Goal: Task Accomplishment & Management: Manage account settings

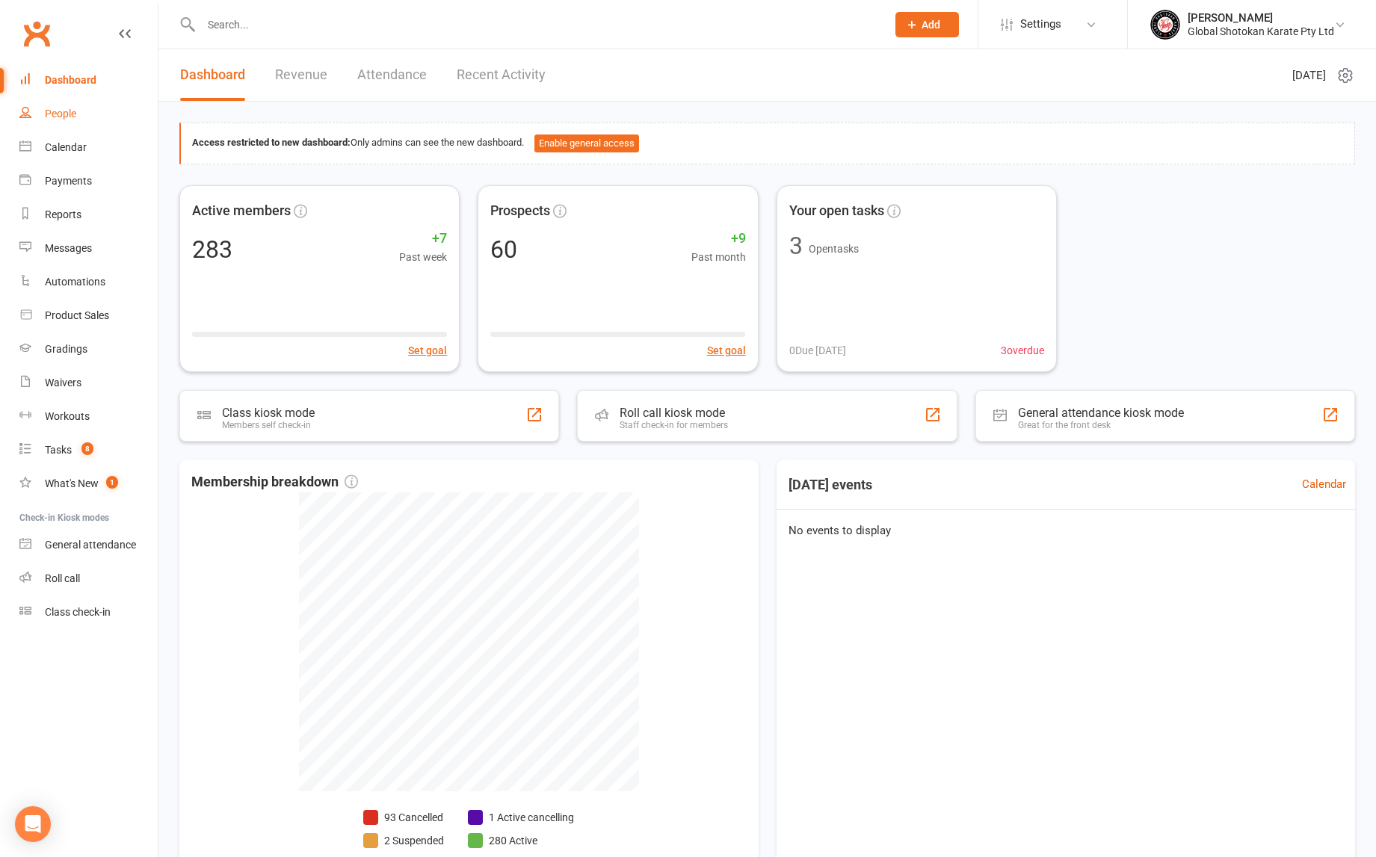
click at [64, 113] on div "People" at bounding box center [60, 114] width 31 height 12
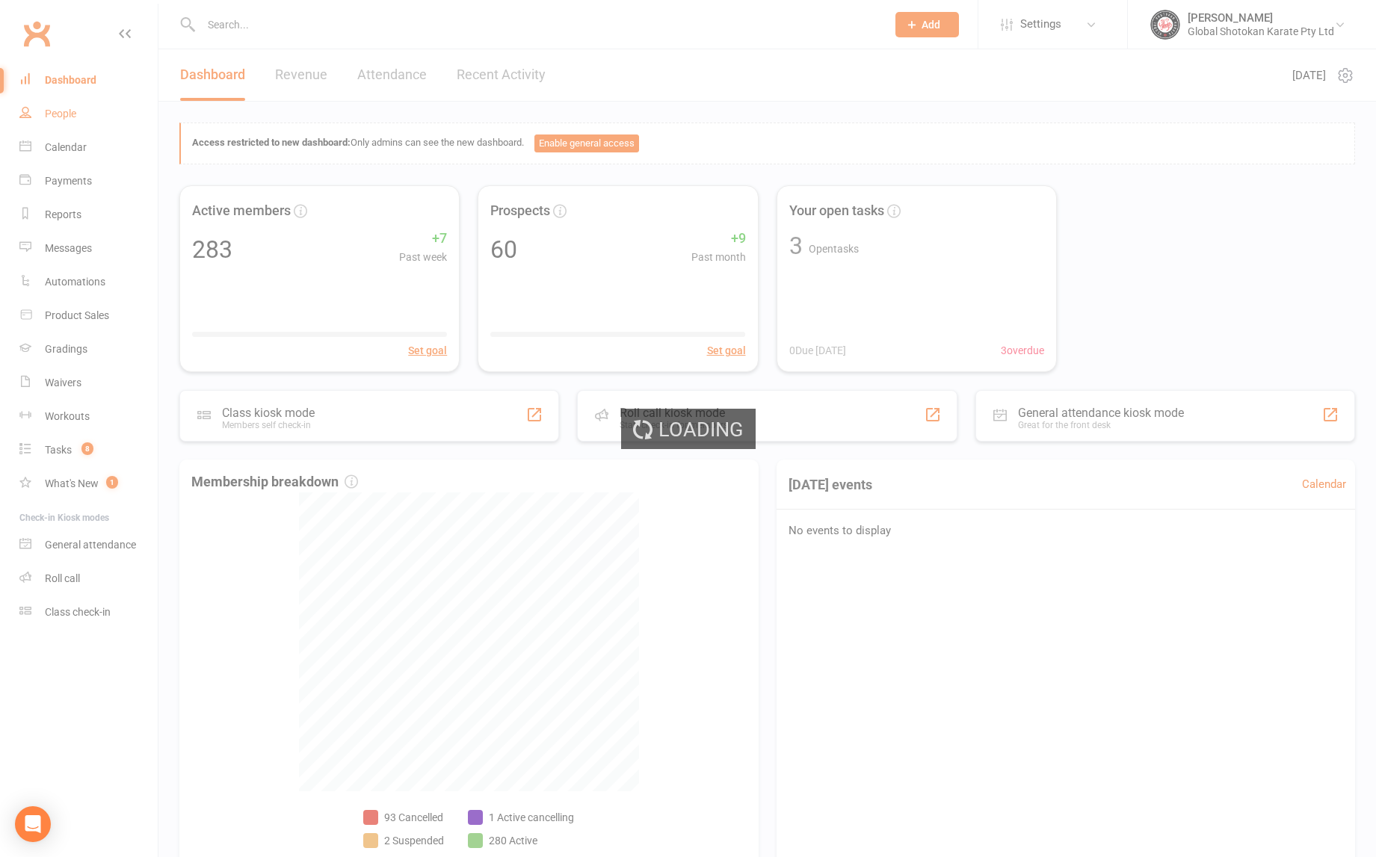
select select "100"
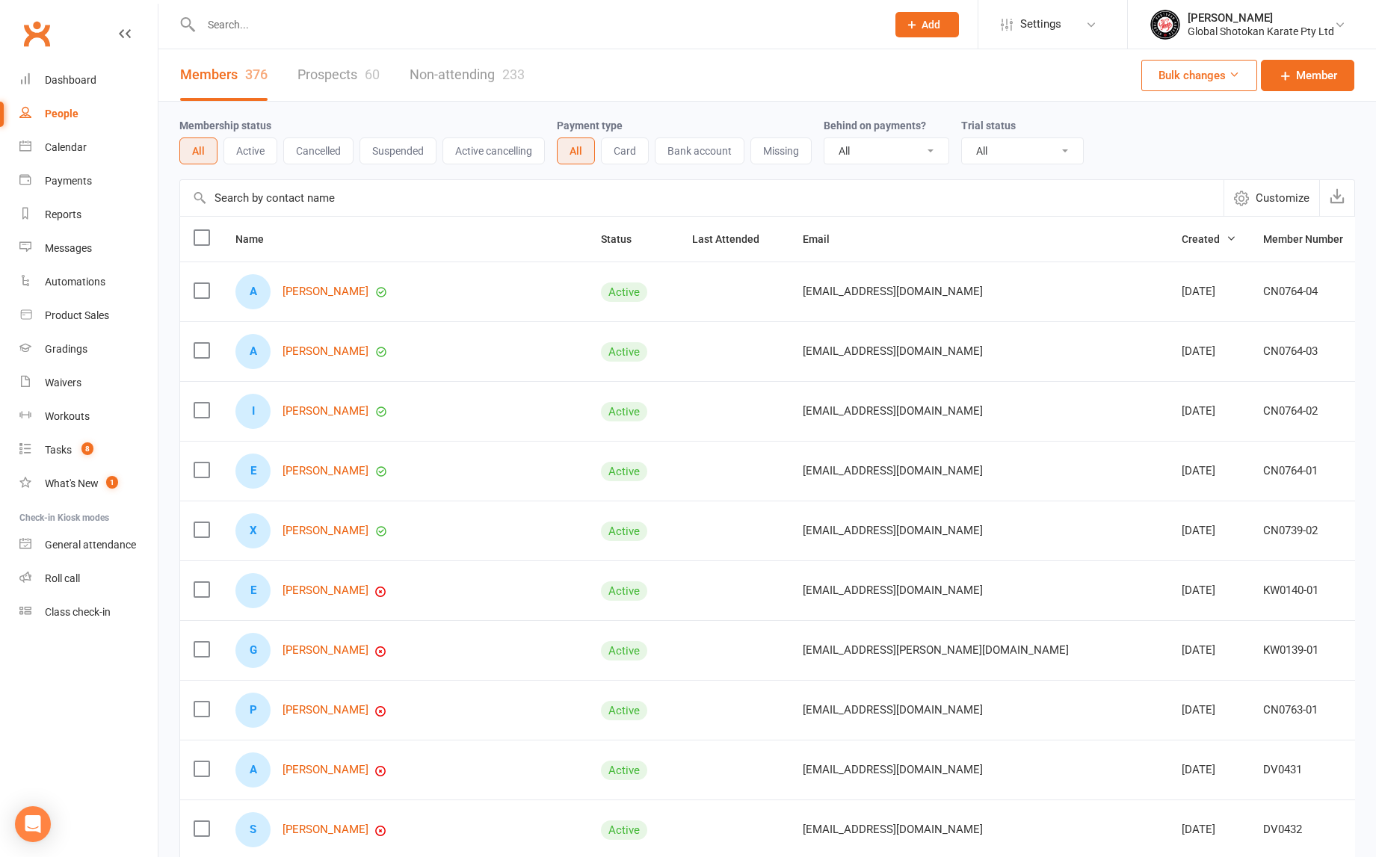
click at [346, 74] on link "Prospects 60" at bounding box center [338, 75] width 82 height 52
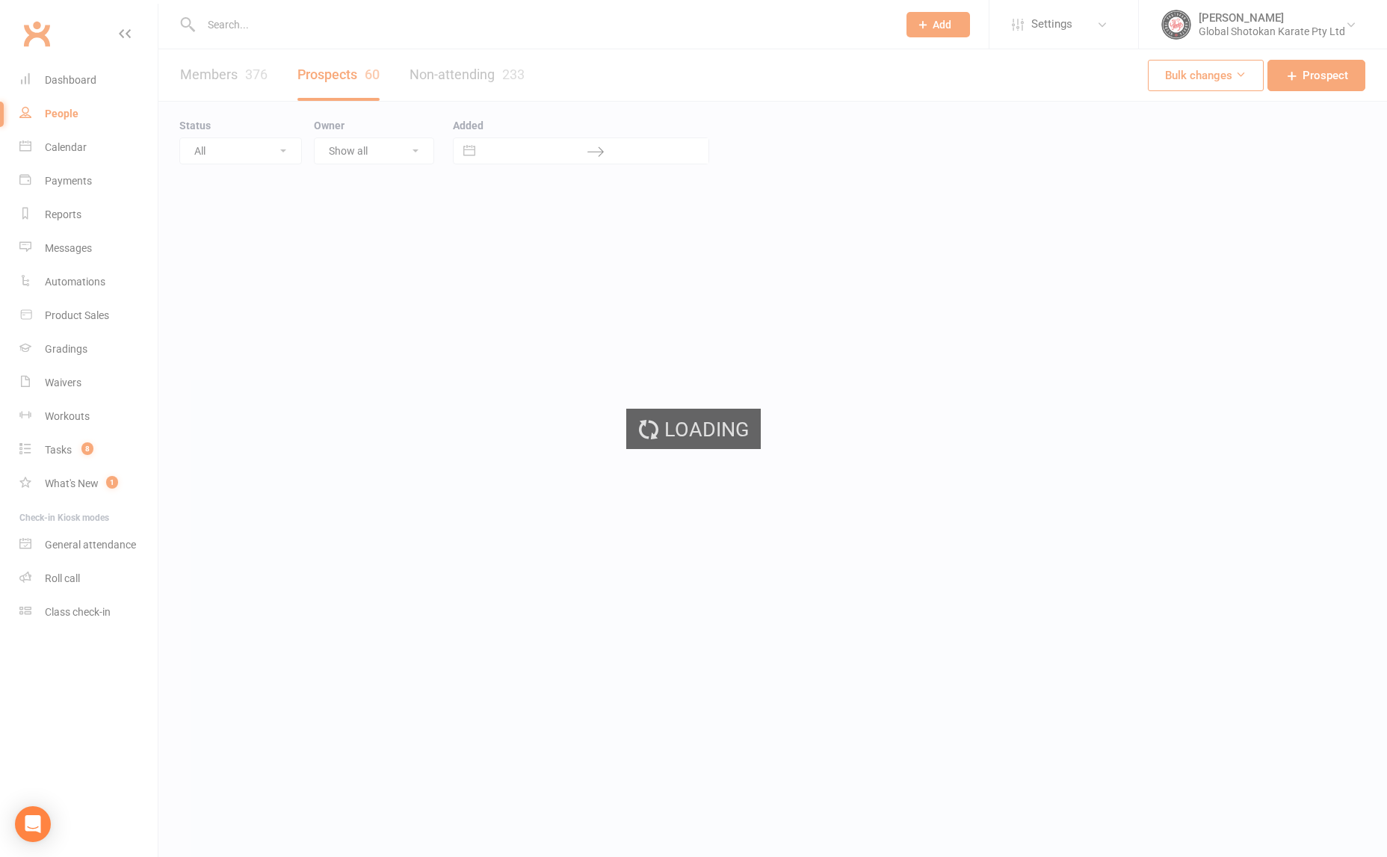
select select "100"
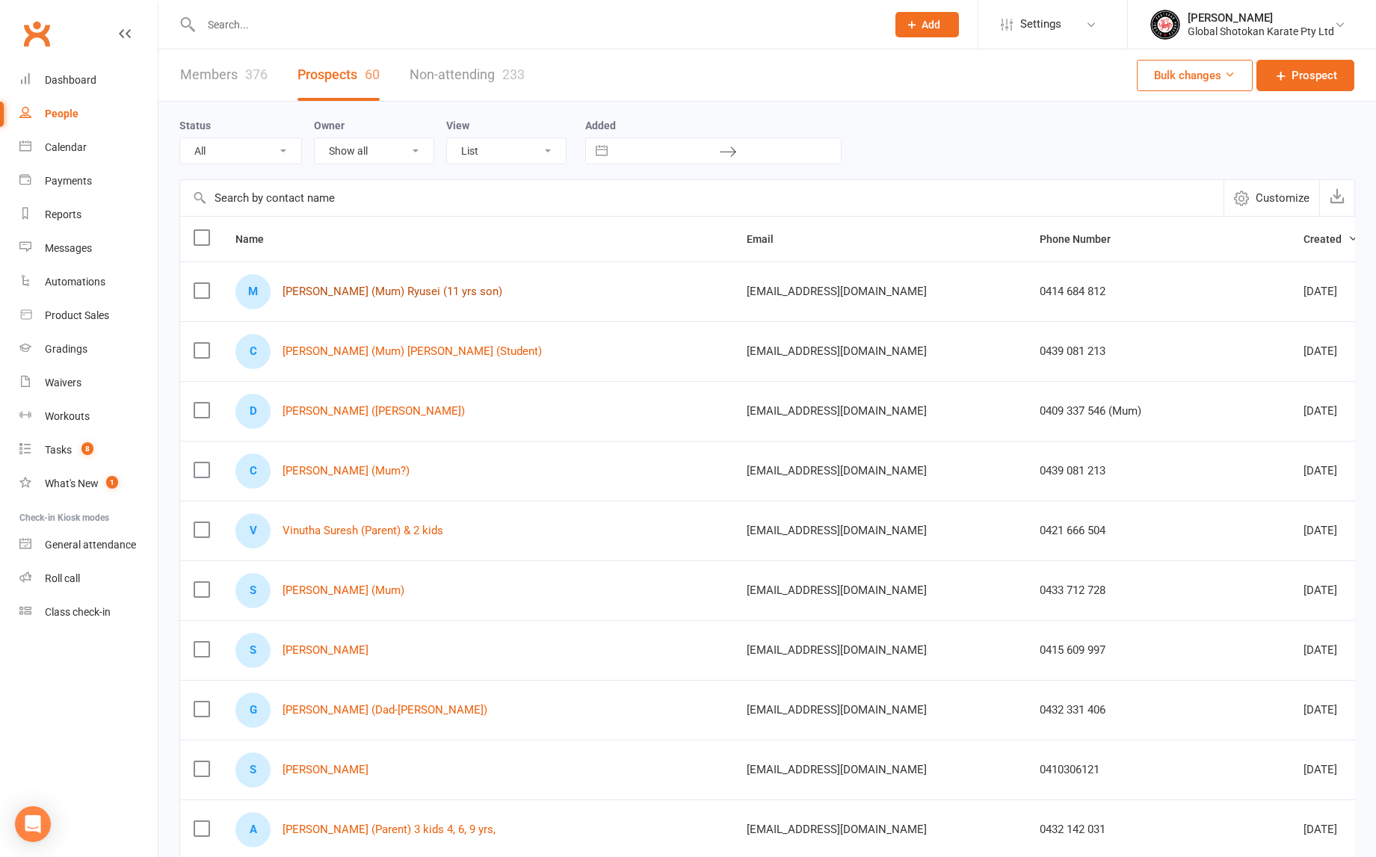
click at [348, 288] on link "[PERSON_NAME] (Mum) Ryusei (11 yrs son)" at bounding box center [393, 292] width 220 height 13
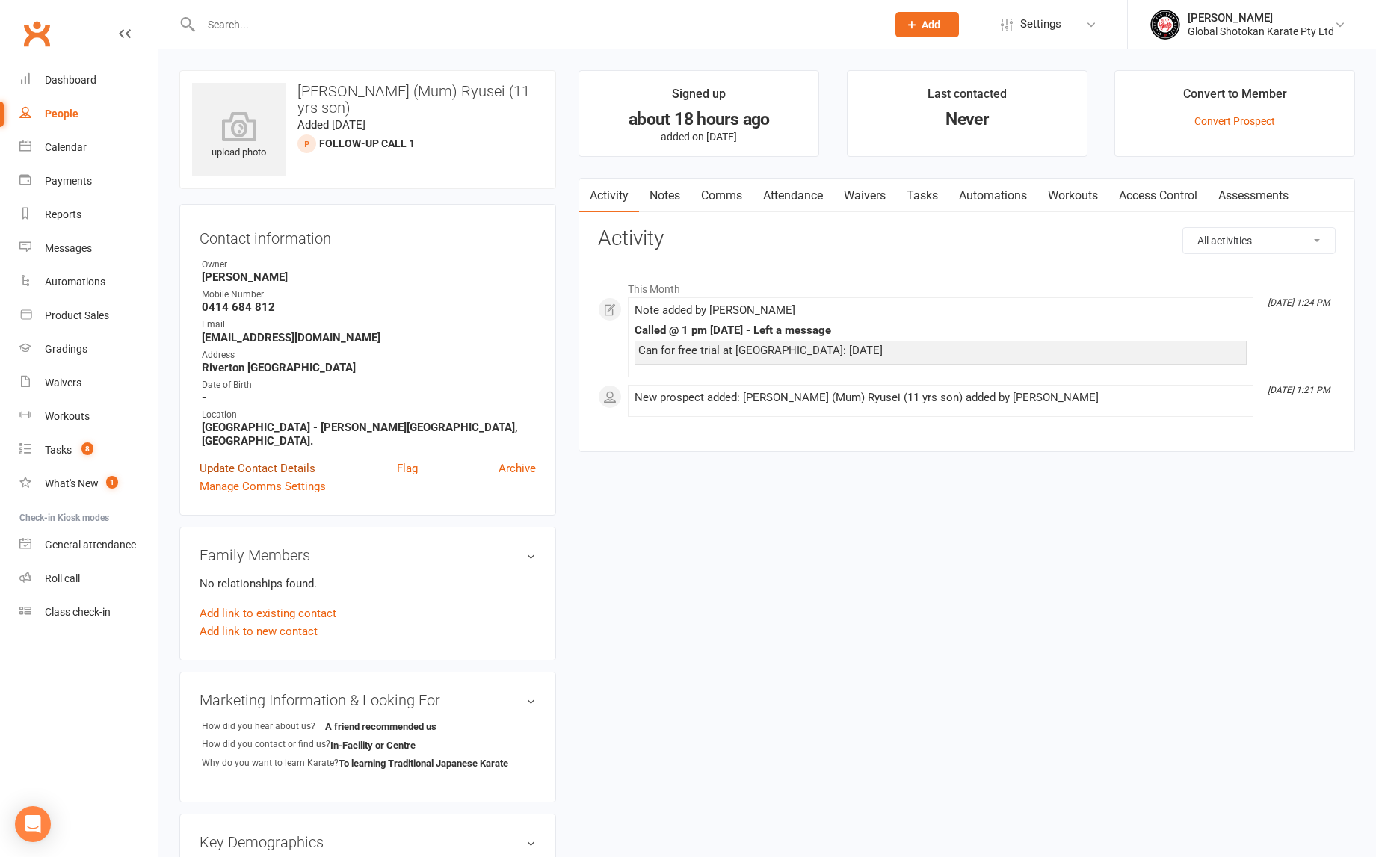
click at [273, 460] on link "Update Contact Details" at bounding box center [258, 469] width 116 height 18
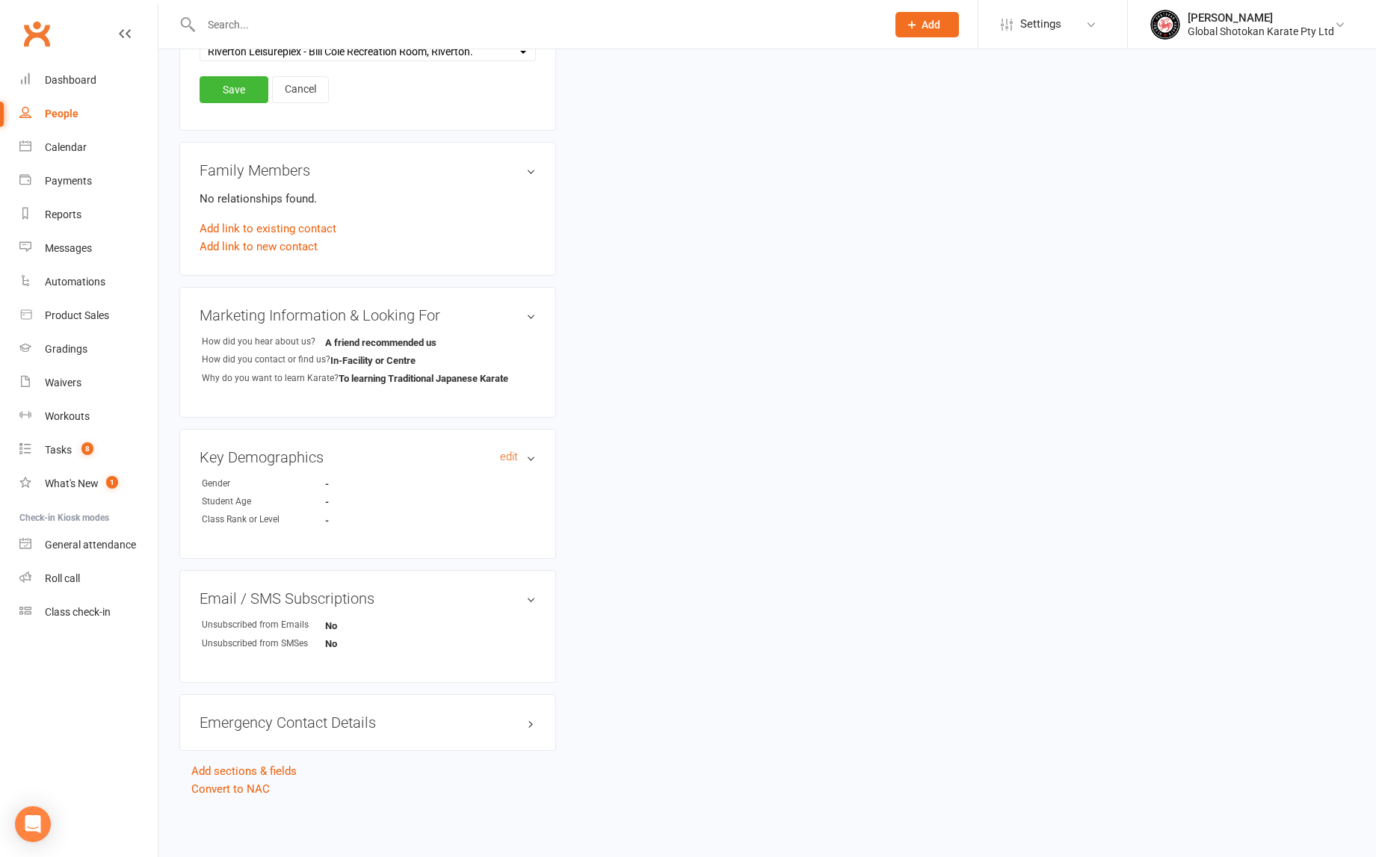
scroll to position [802, 0]
click at [532, 449] on h3 "Key Demographics edit" at bounding box center [368, 457] width 336 height 16
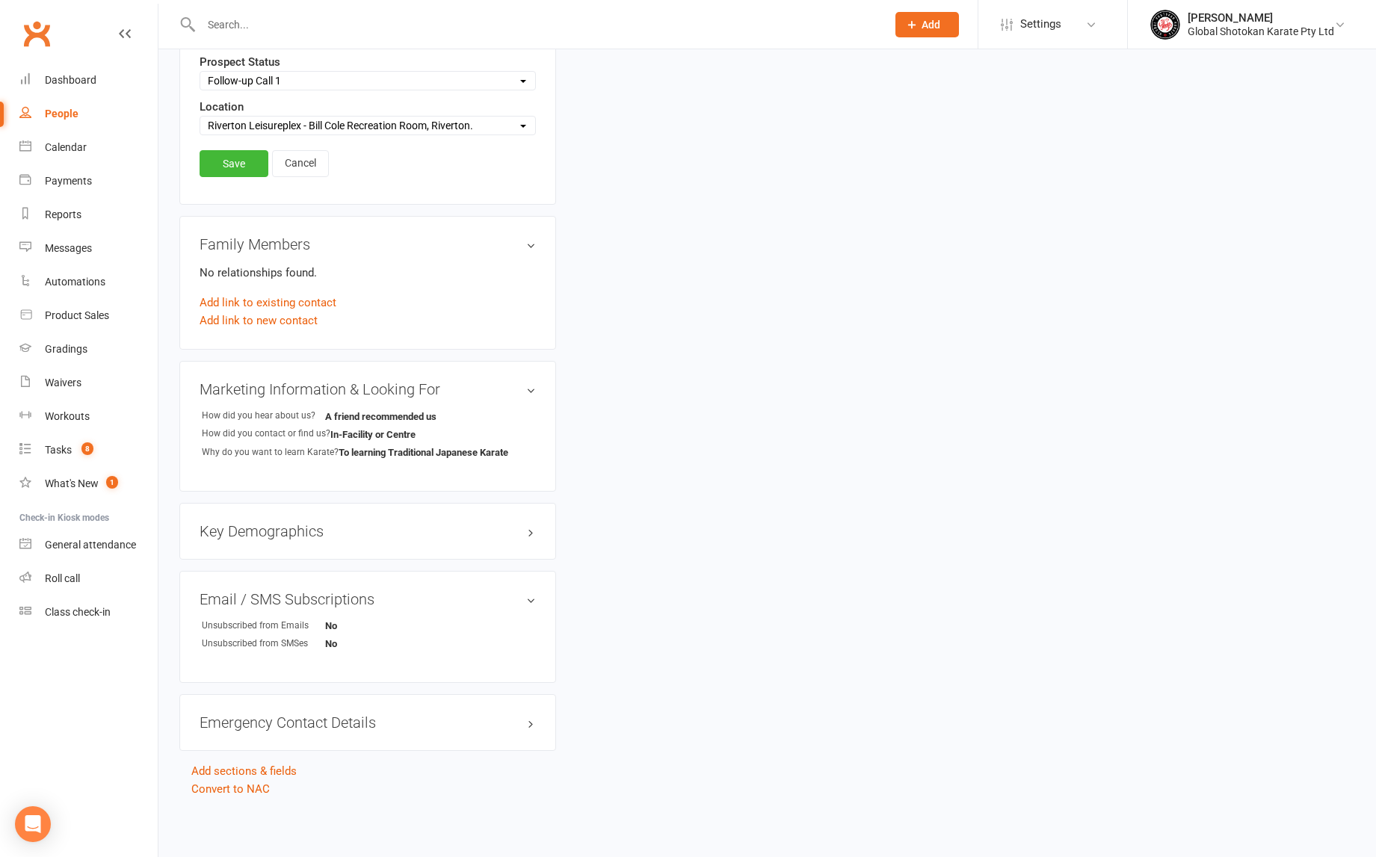
scroll to position [729, 0]
click at [513, 525] on link "edit" at bounding box center [509, 531] width 18 height 13
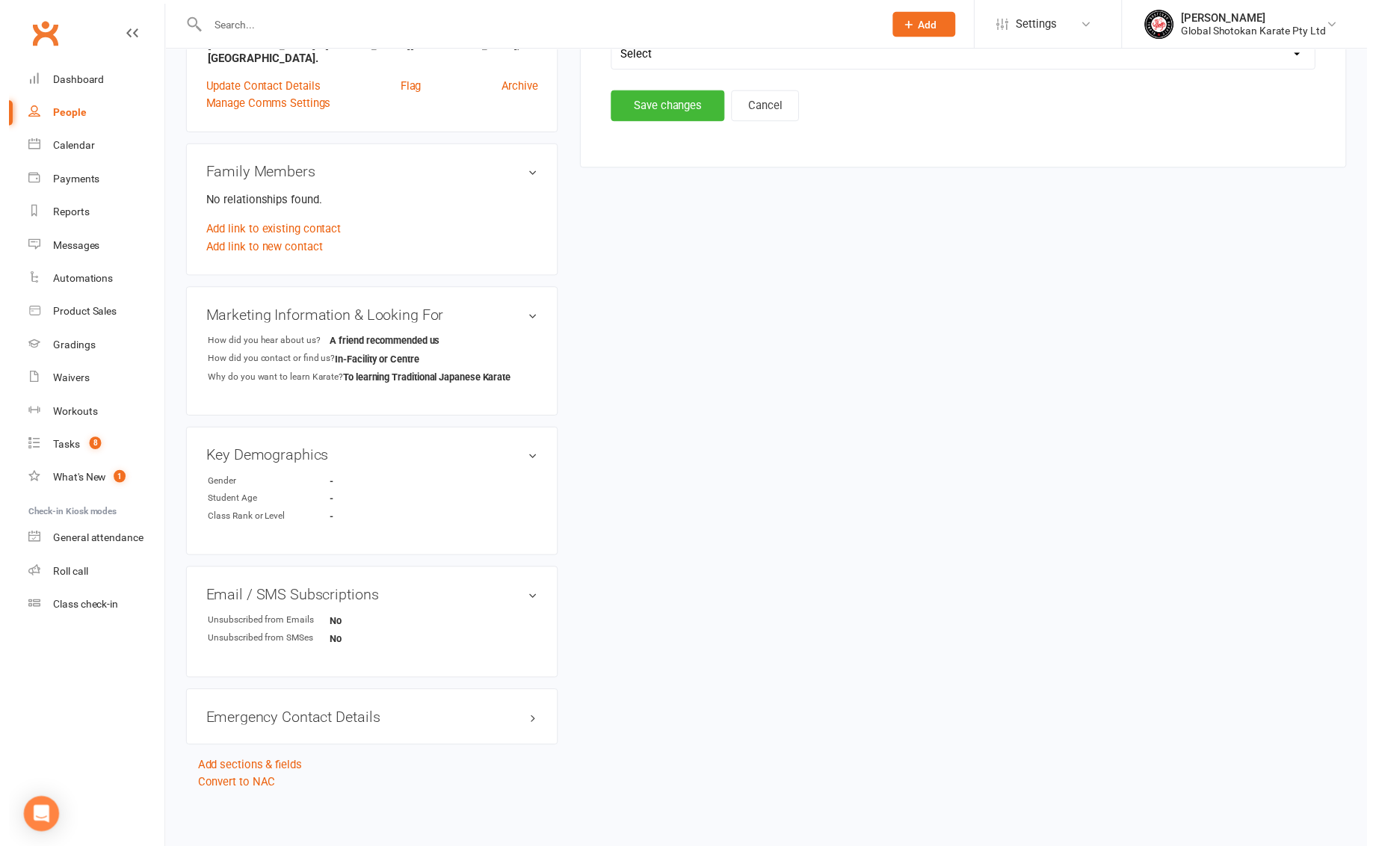
scroll to position [102, 0]
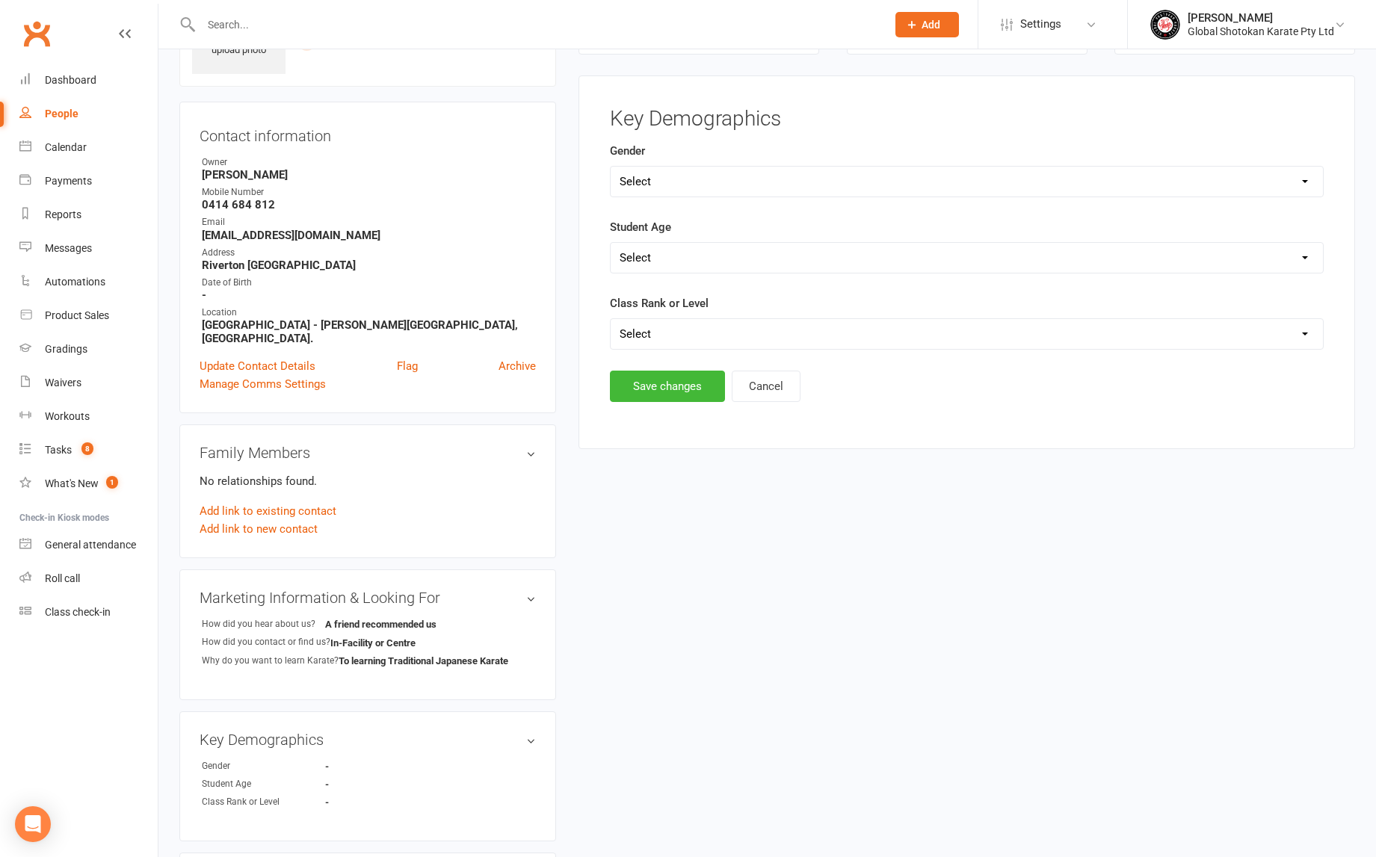
select select "[DEMOGRAPHIC_DATA]"
select select "11 years"
select select "Juniors Beginners Class (8 to 12 years)"
click at [663, 381] on button "Save changes" at bounding box center [667, 386] width 115 height 31
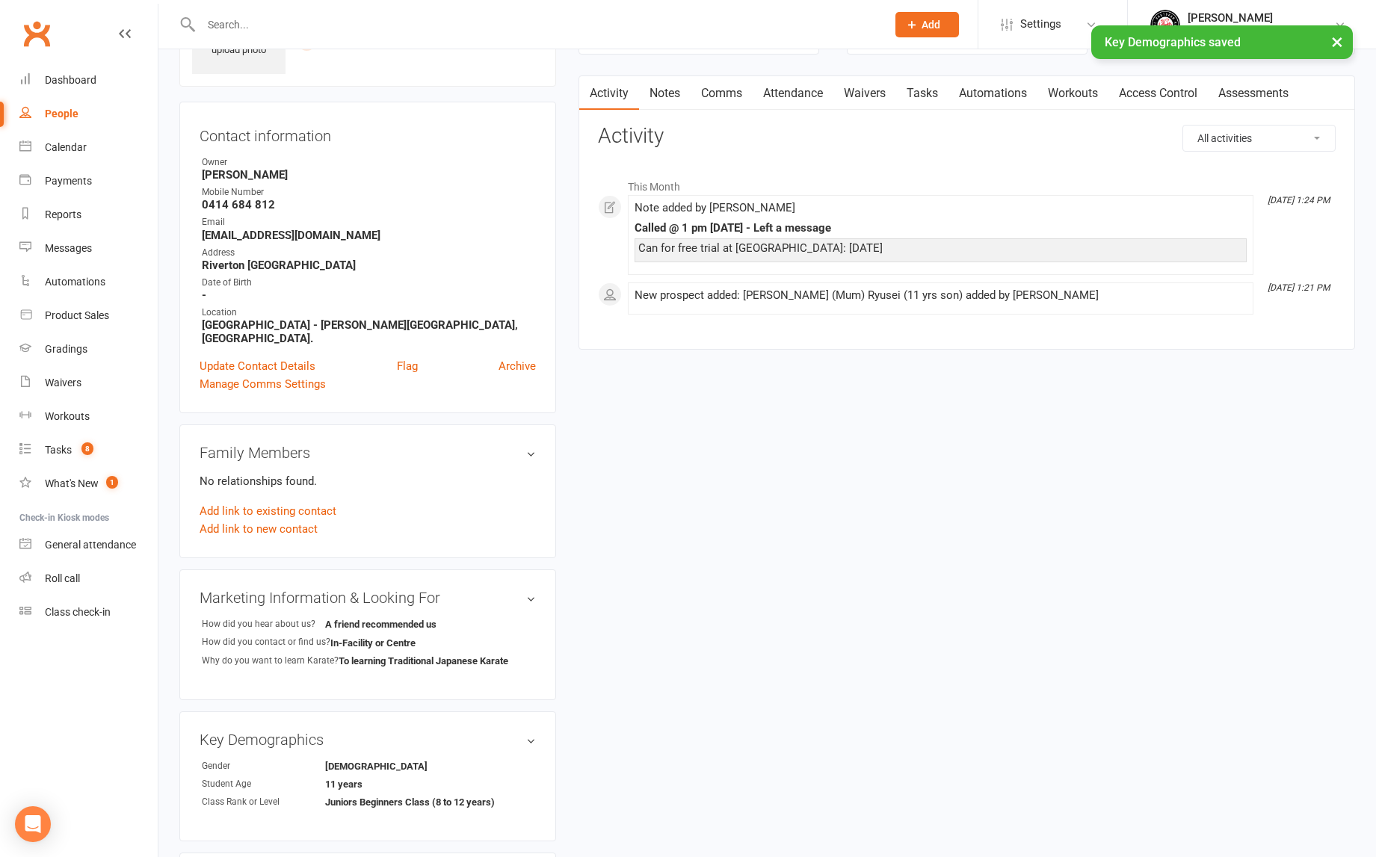
click at [660, 95] on link "Notes" at bounding box center [665, 93] width 52 height 34
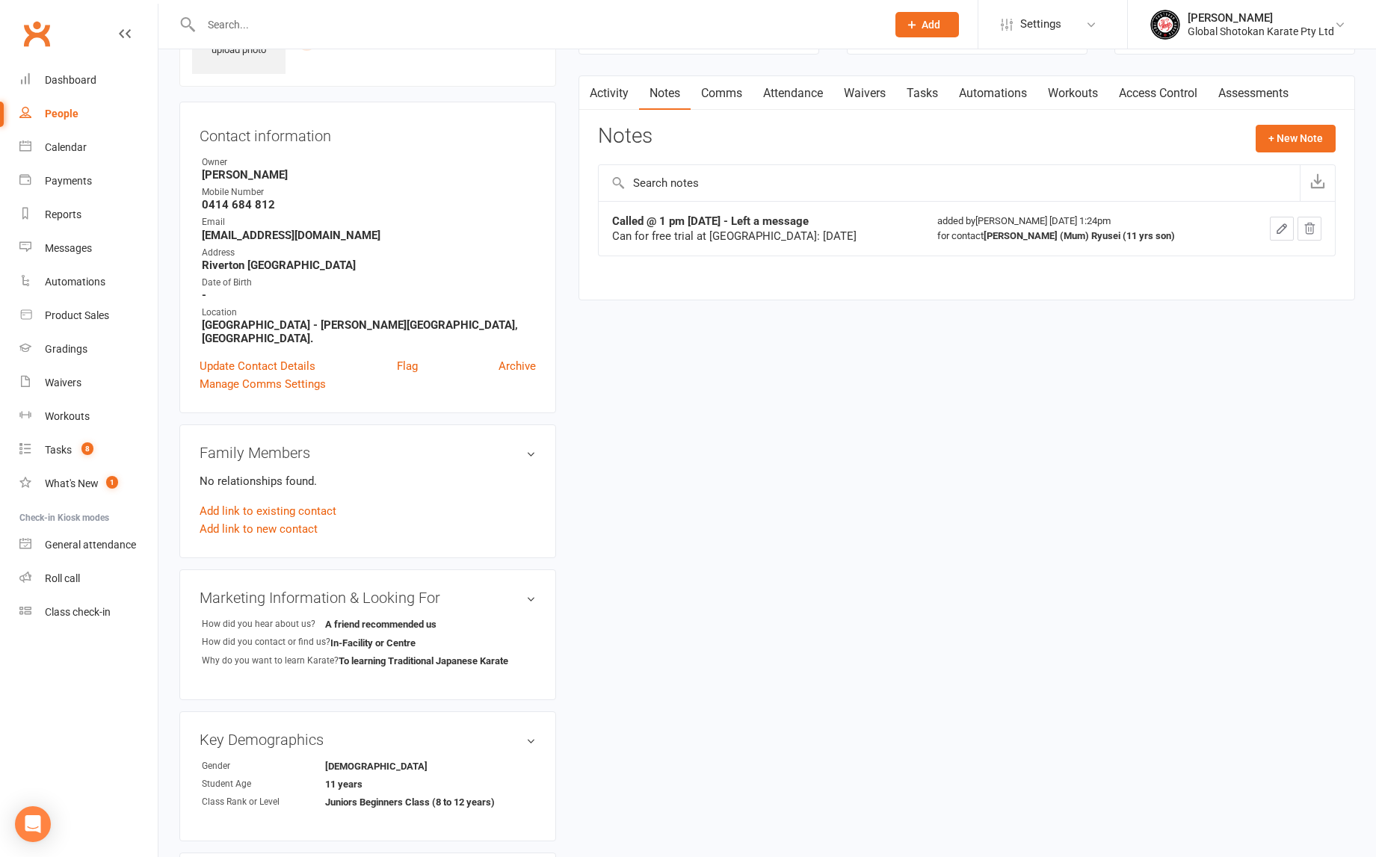
click at [256, 204] on strong "0414 684 812" at bounding box center [369, 204] width 334 height 13
drag, startPoint x: 203, startPoint y: 204, endPoint x: 276, endPoint y: 207, distance: 73.3
click at [276, 207] on strong "0414 684 812" at bounding box center [369, 204] width 334 height 13
copy strong "0414 684 812"
click at [772, 217] on strong "Called @ 1 pm [DATE] - Left a message" at bounding box center [710, 221] width 197 height 13
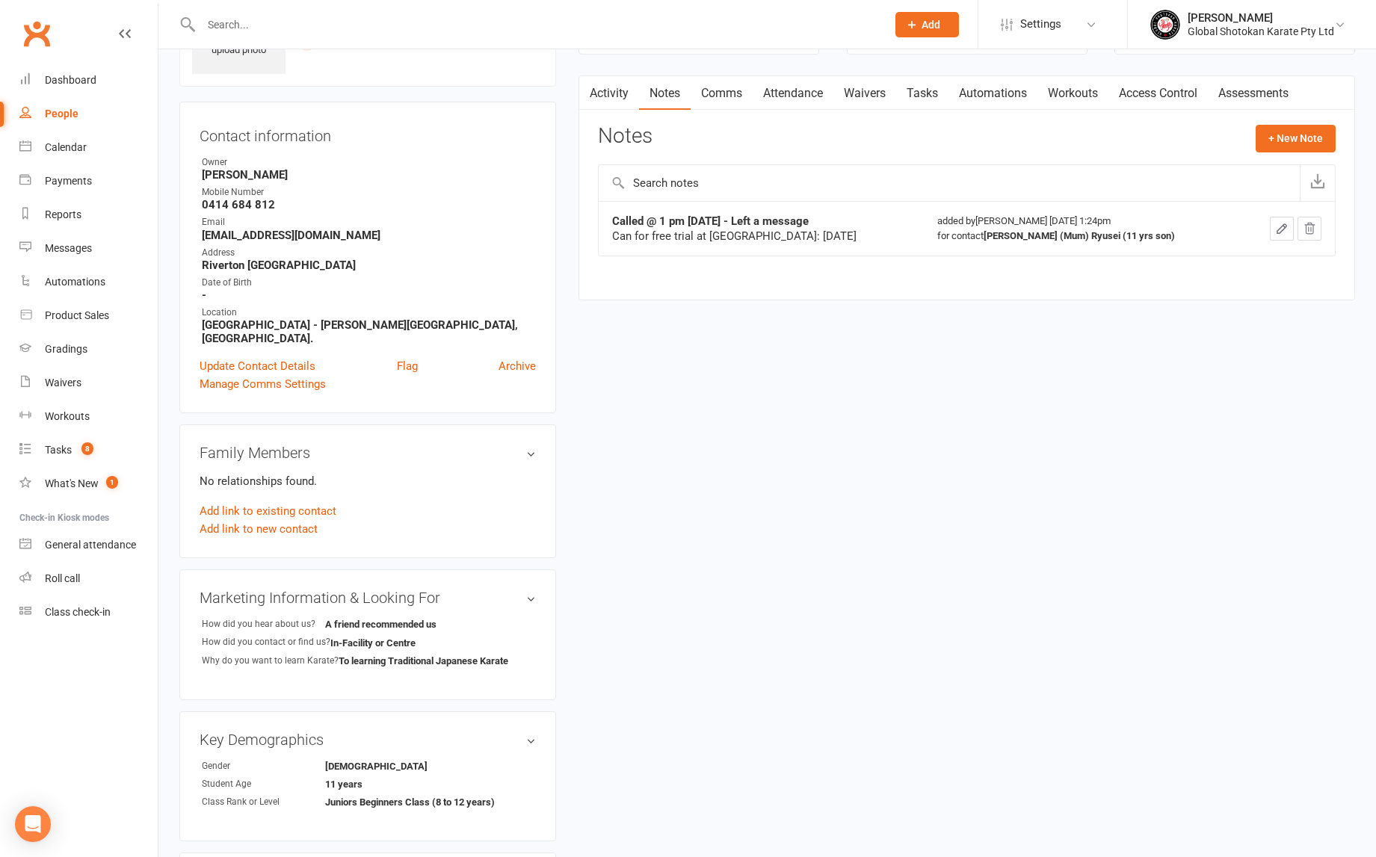
click at [1283, 227] on icon "button" at bounding box center [1281, 228] width 13 height 13
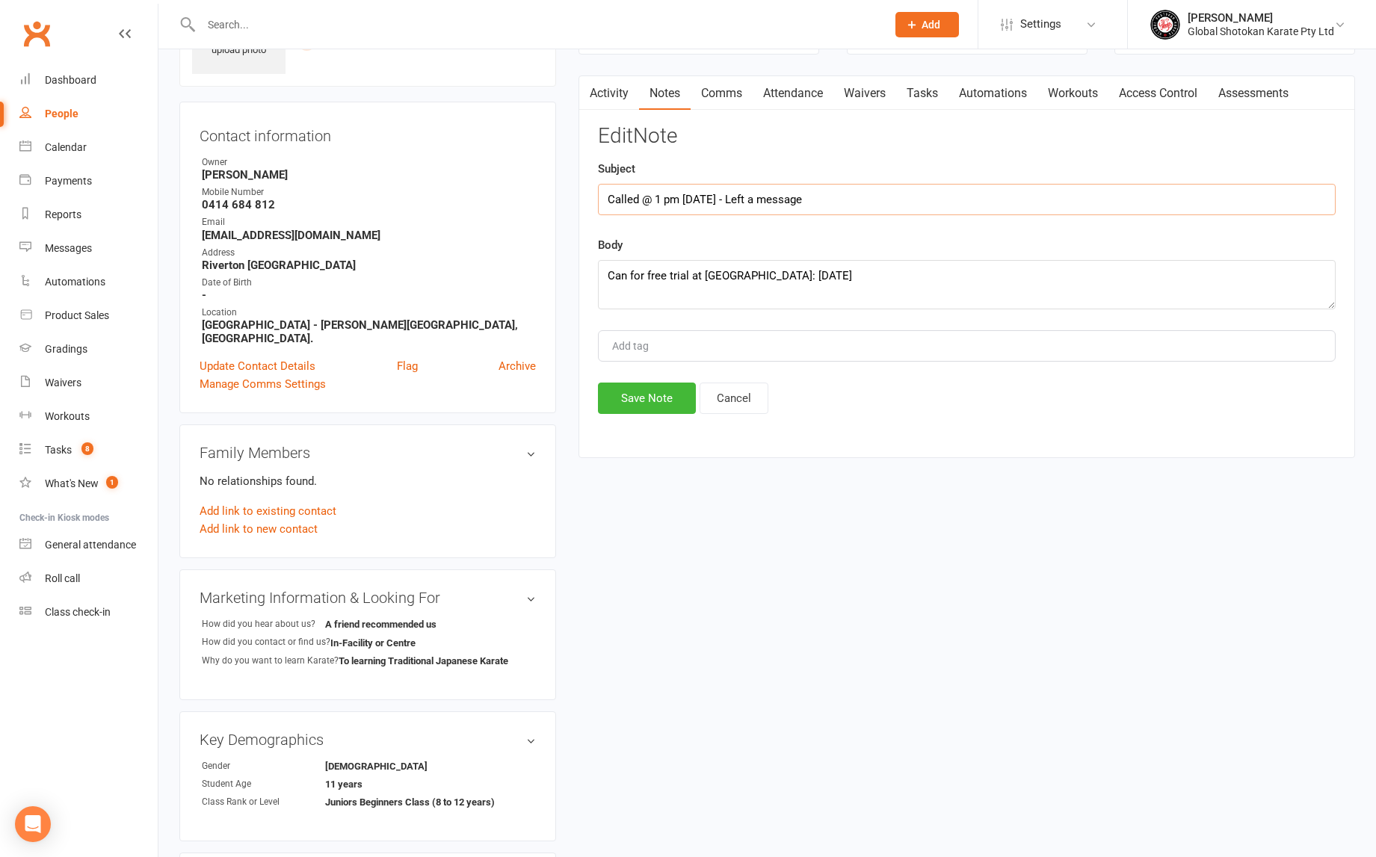
click at [609, 198] on input "Called @ 1 pm [DATE] - Left a message" at bounding box center [967, 199] width 738 height 31
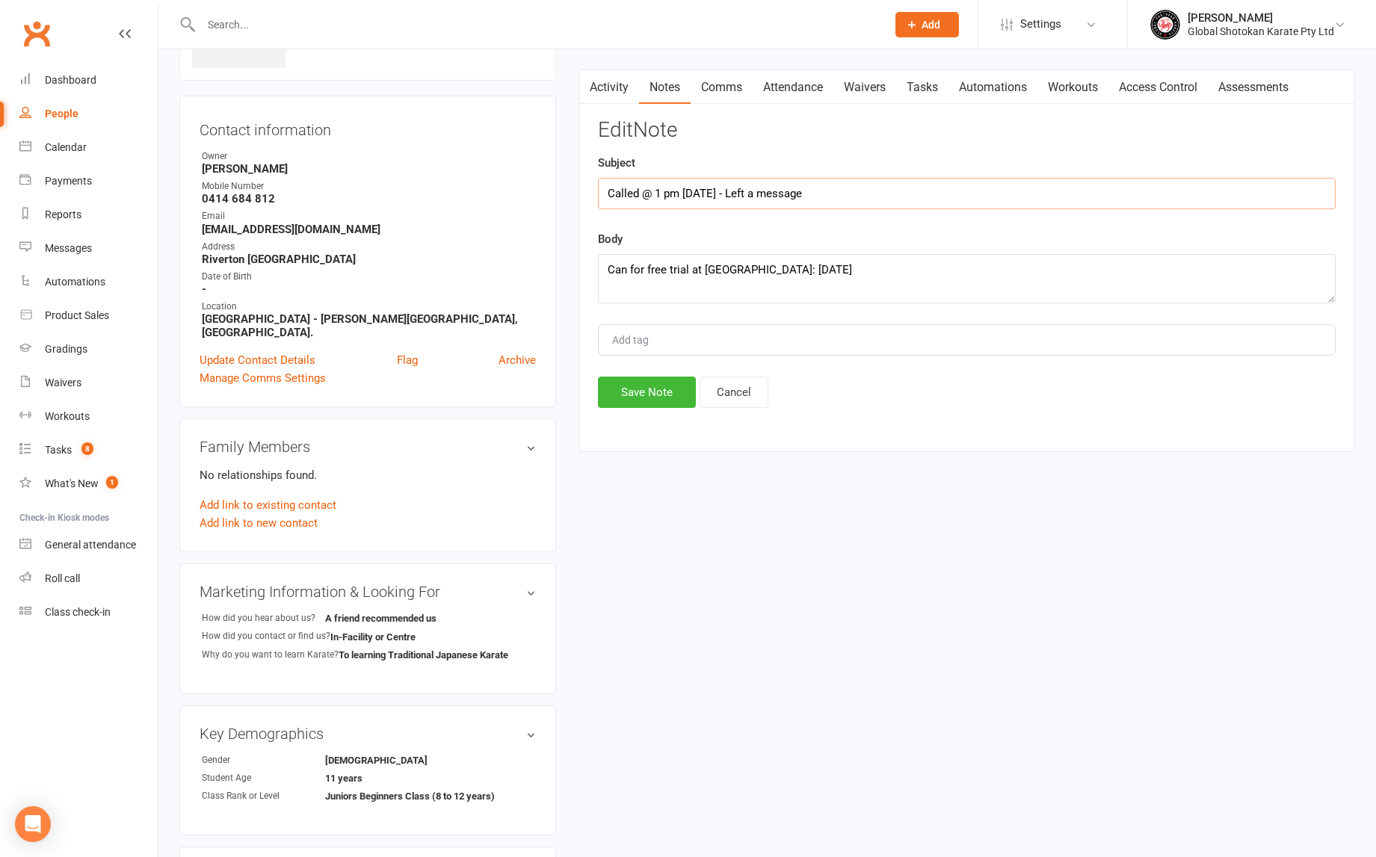
drag, startPoint x: 866, startPoint y: 197, endPoint x: 606, endPoint y: 191, distance: 259.4
click at [606, 191] on input "Called @ 1 pm [DATE] - Left a message" at bounding box center [967, 193] width 738 height 31
click at [625, 274] on textarea "Can for free trial at [GEOGRAPHIC_DATA]: [DATE]" at bounding box center [967, 280] width 738 height 49
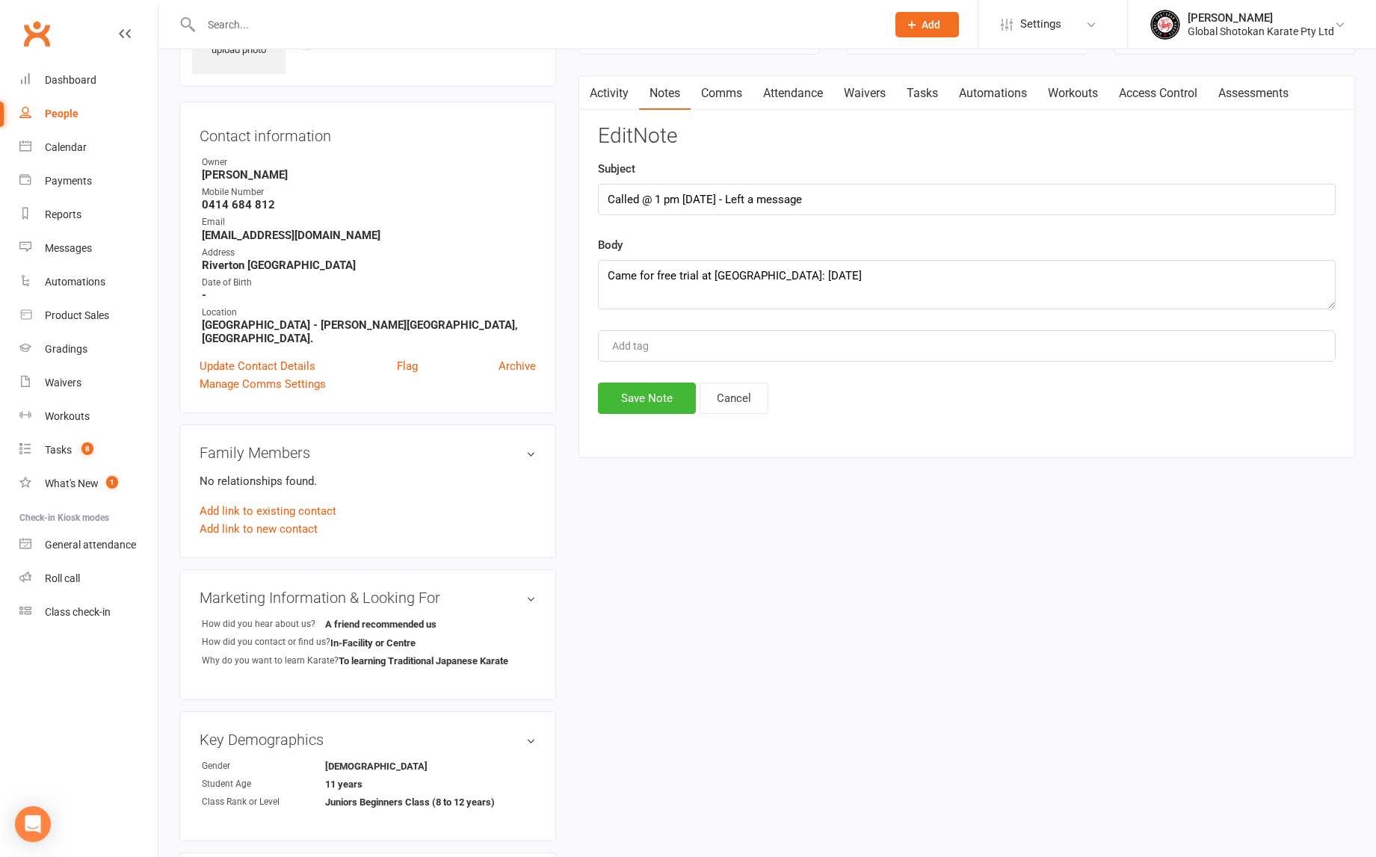
scroll to position [102, 0]
type textarea "Came for free trial at [GEOGRAPHIC_DATA]: [DATE]"
click at [661, 395] on button "Save Note" at bounding box center [647, 398] width 98 height 31
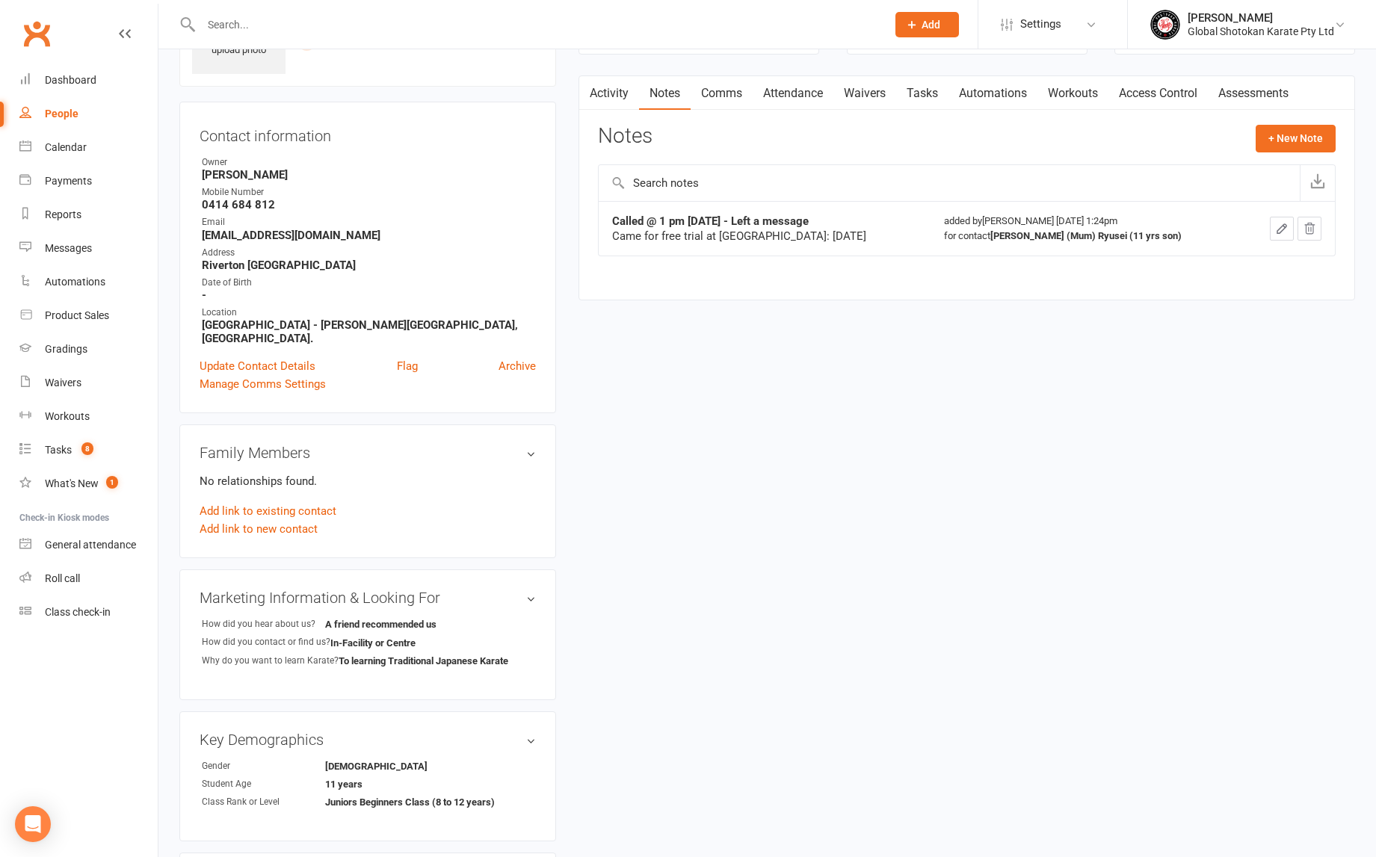
click at [1283, 229] on icon "button" at bounding box center [1281, 228] width 13 height 13
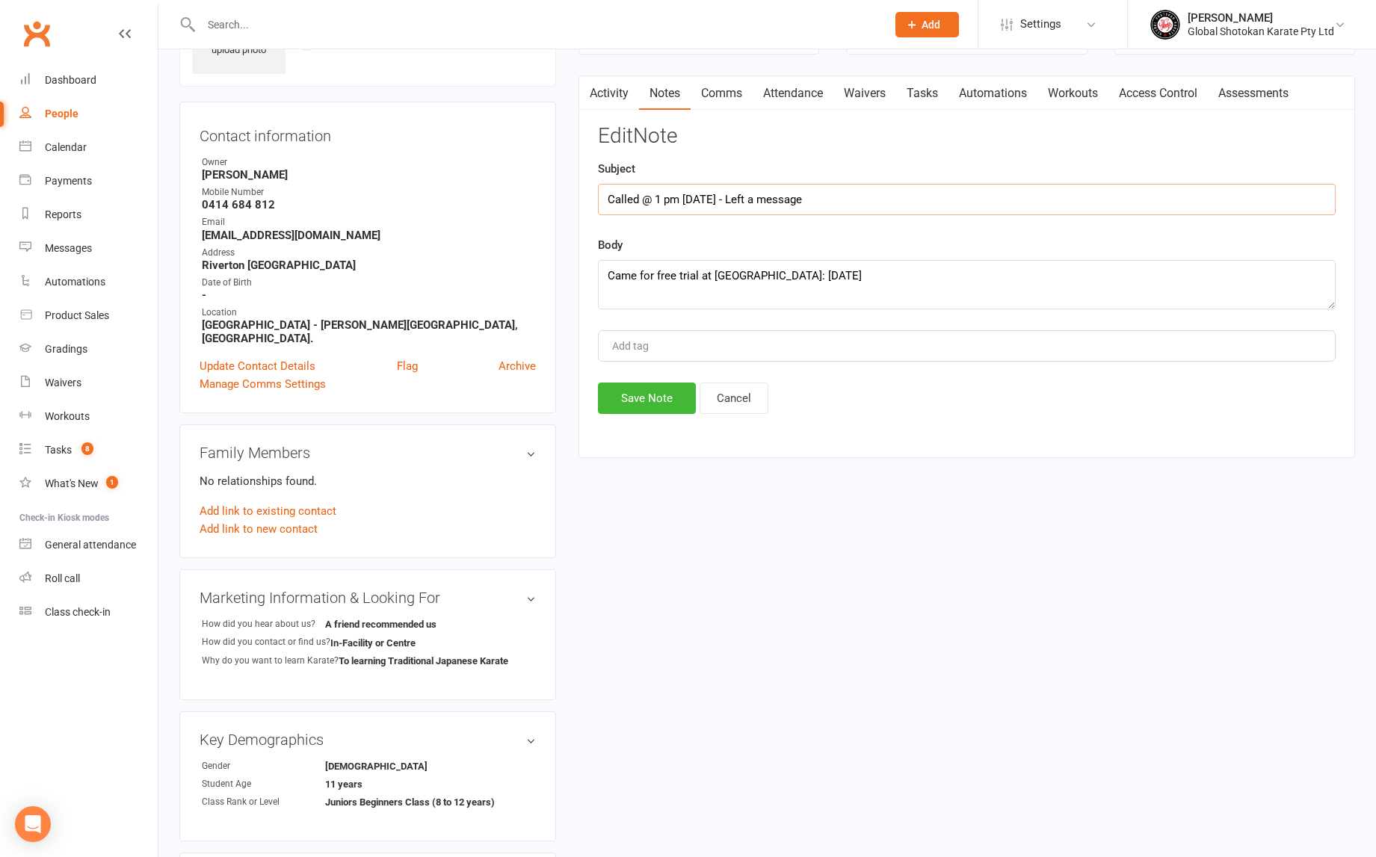
click at [878, 194] on input "Called @ 1 pm [DATE] - Left a message" at bounding box center [967, 199] width 738 height 31
drag, startPoint x: 868, startPoint y: 201, endPoint x: 792, endPoint y: 173, distance: 81.4
click at [792, 173] on div "Subject Called @ 1 pm [DATE] - Left a message" at bounding box center [967, 187] width 738 height 55
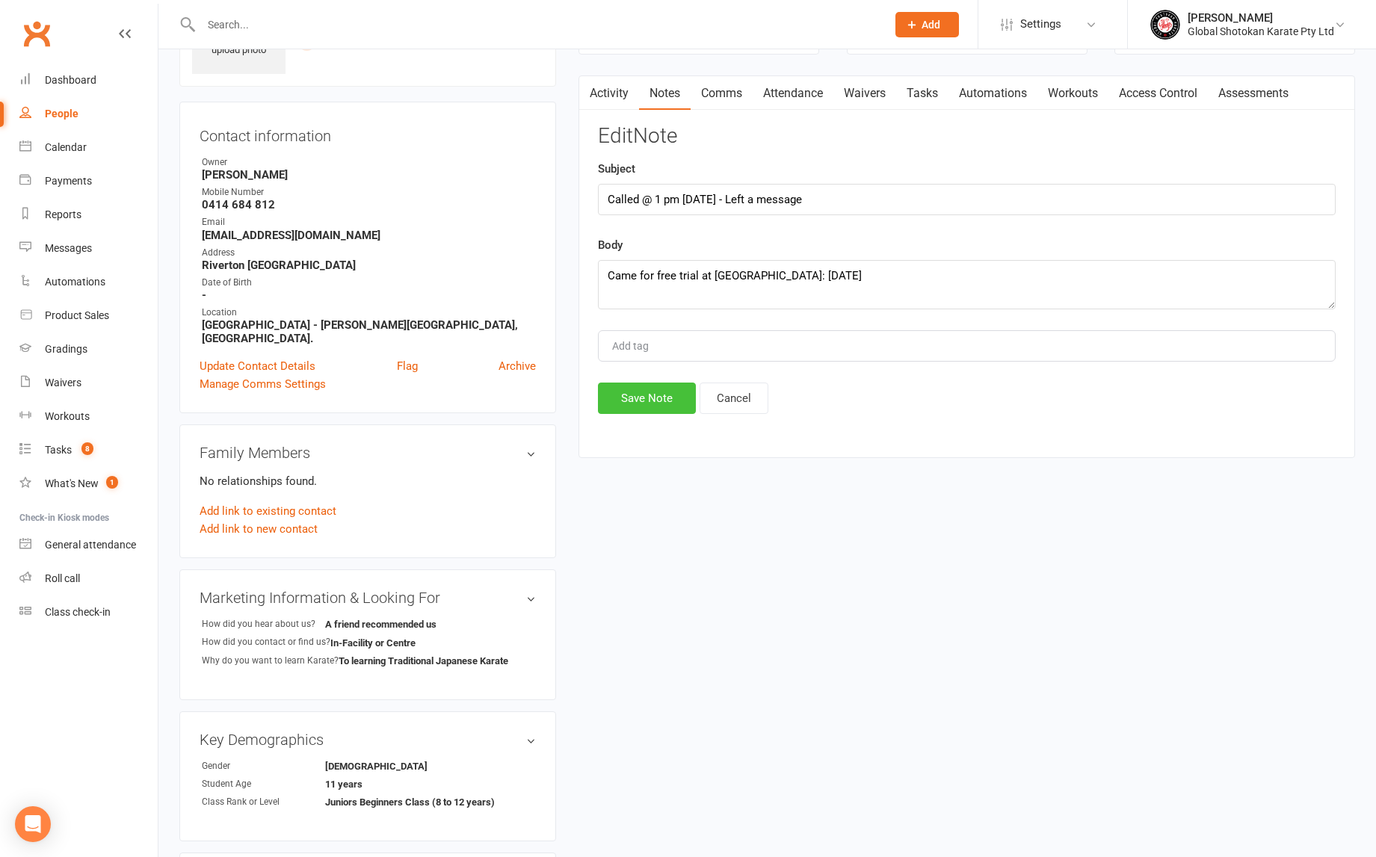
click at [663, 394] on button "Save Note" at bounding box center [647, 398] width 98 height 31
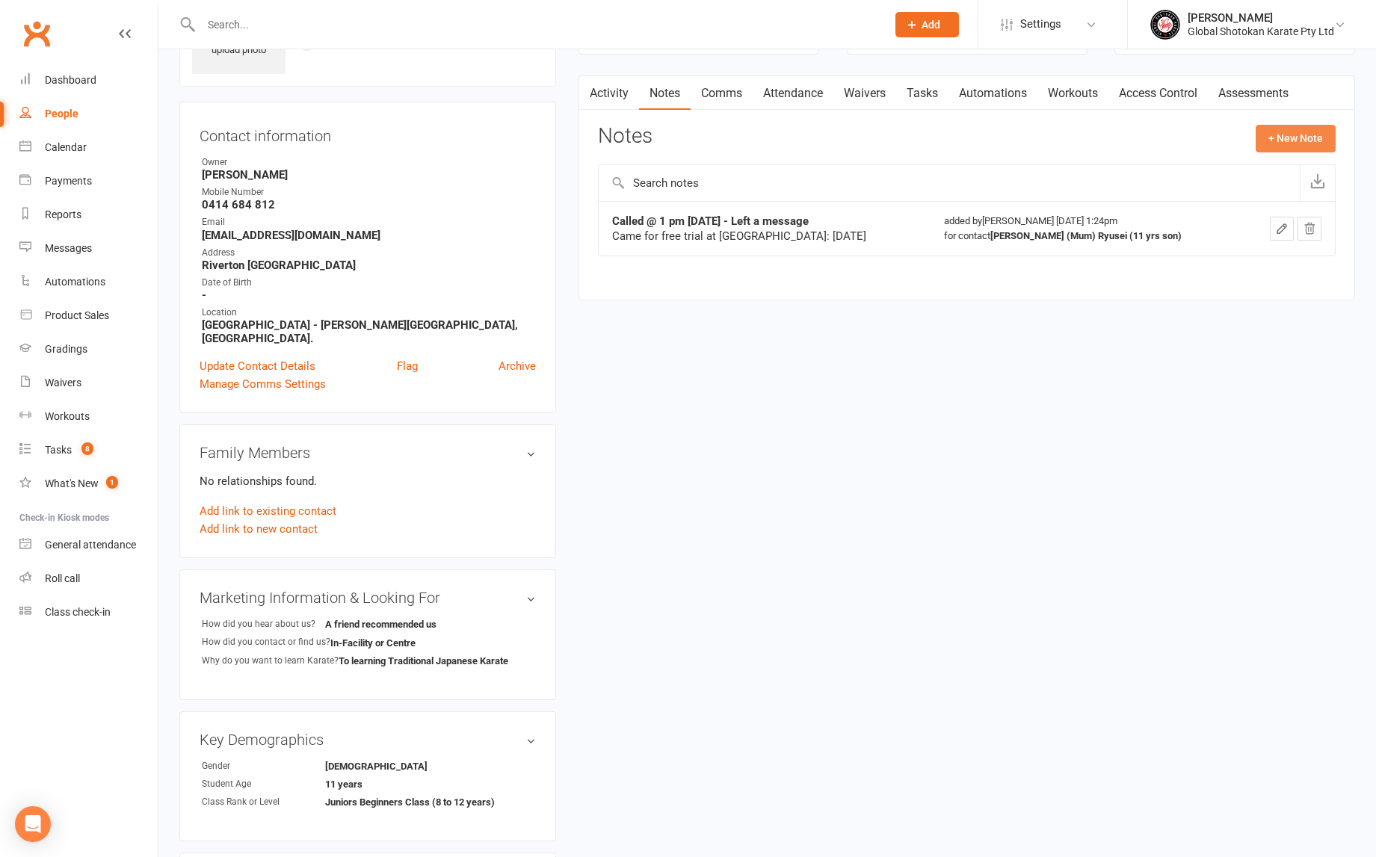
click at [1297, 141] on button "+ New Note" at bounding box center [1296, 138] width 80 height 27
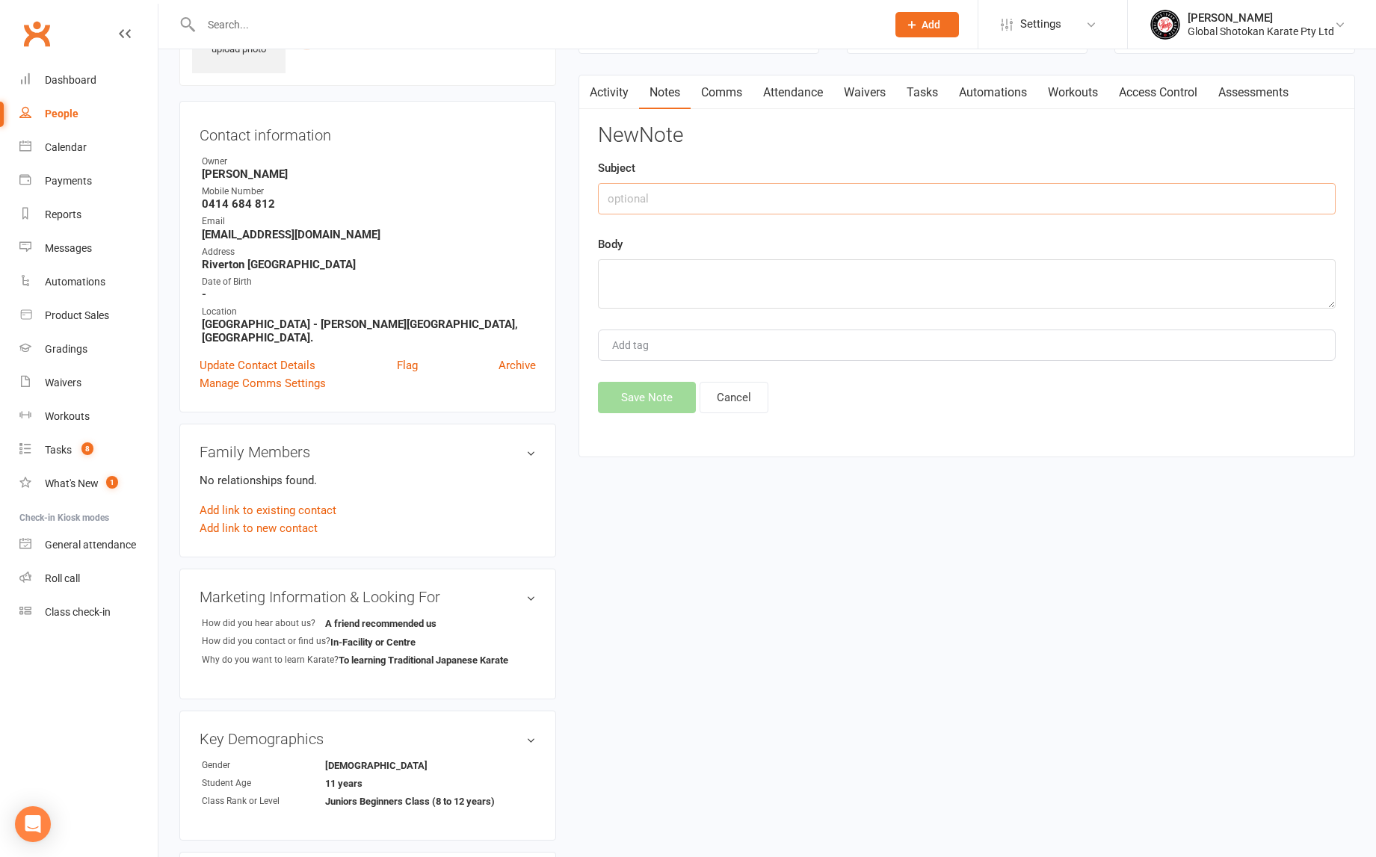
click at [642, 197] on input "text" at bounding box center [967, 198] width 738 height 31
paste input "Called @ 1 pm [DATE] - Left a message"
drag, startPoint x: 638, startPoint y: 198, endPoint x: 605, endPoint y: 197, distance: 32.9
click at [605, 197] on input "Called @ 1 pm [DATE] - Left a message" at bounding box center [967, 198] width 738 height 31
click at [616, 194] on input "Called @ 1 pm [DATE] - Left a message" at bounding box center [967, 198] width 738 height 31
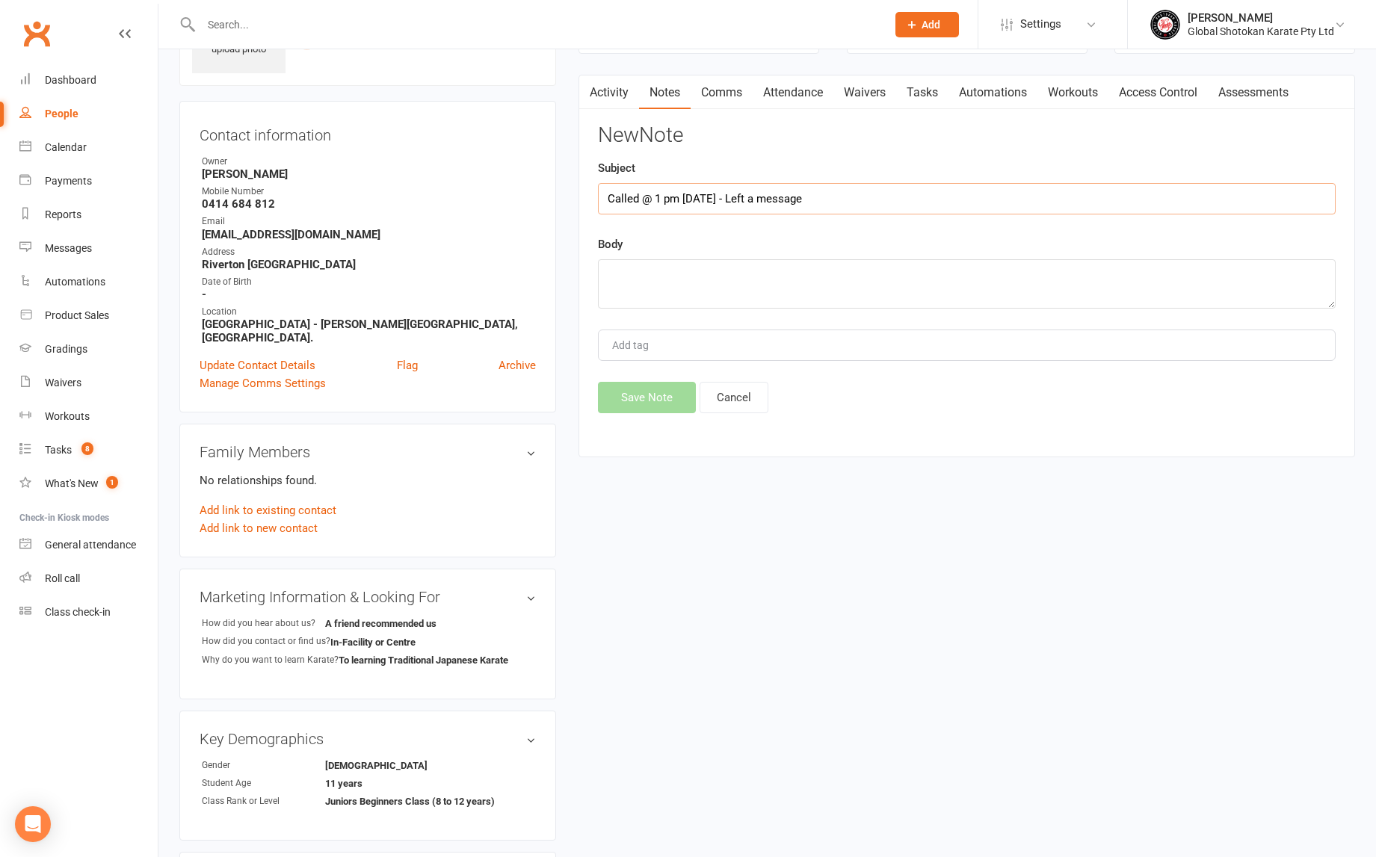
click at [627, 197] on input "Called @ 1 pm [DATE] - Left a message" at bounding box center [967, 198] width 738 height 31
click at [661, 200] on input "Texted @ 1 pm [DATE] - Left a message" at bounding box center [967, 198] width 738 height 31
click at [658, 198] on input "Texted @ 1 pm [DATE] - Left a message" at bounding box center [967, 198] width 738 height 31
drag, startPoint x: 679, startPoint y: 197, endPoint x: 659, endPoint y: 199, distance: 20.3
click at [659, 199] on input "Texted @ 9 pm [DATE] - Left a message" at bounding box center [967, 198] width 738 height 31
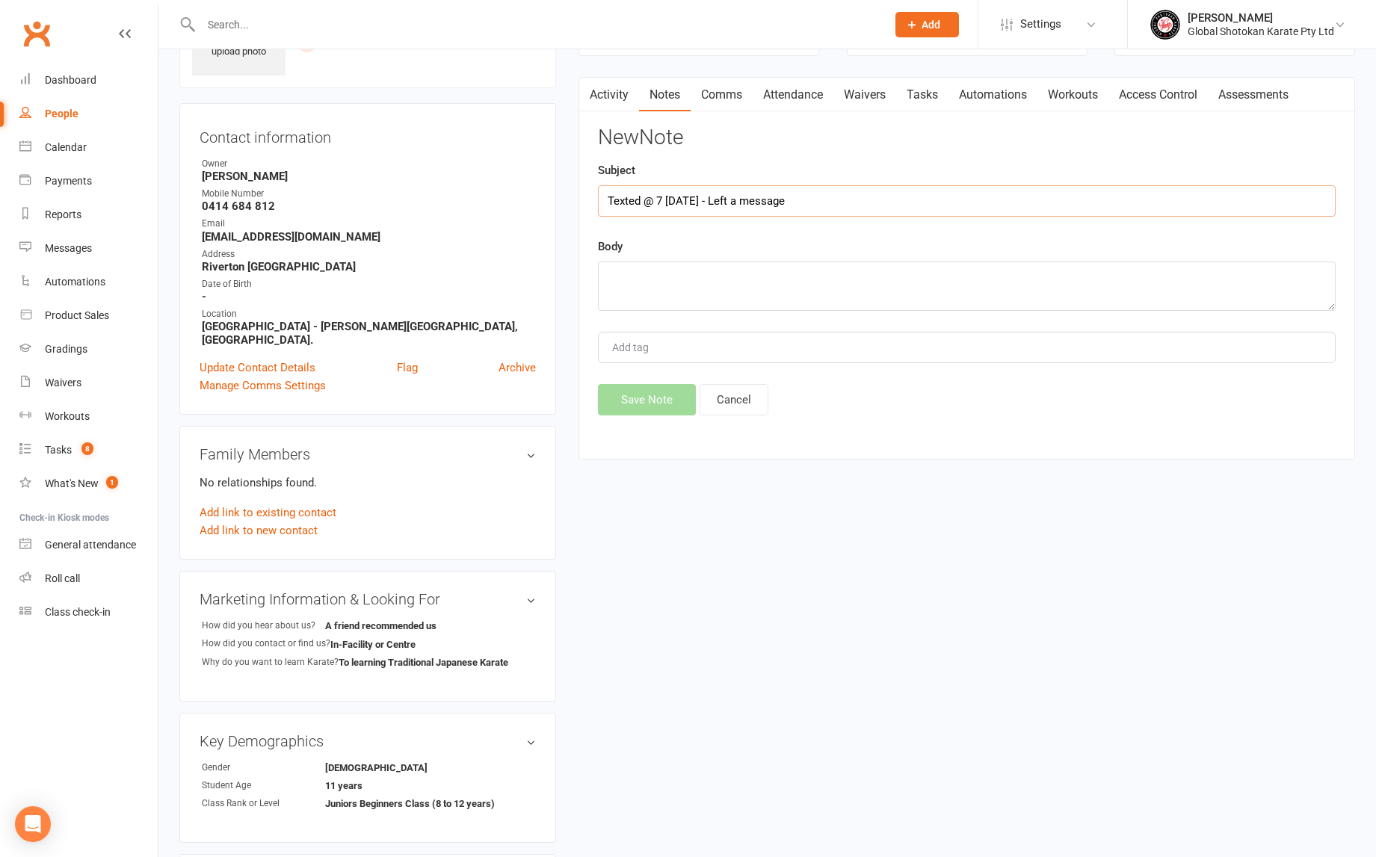
scroll to position [101, 0]
click at [666, 199] on input "Texted @ 7 [DATE] - Left a message" at bounding box center [967, 200] width 738 height 31
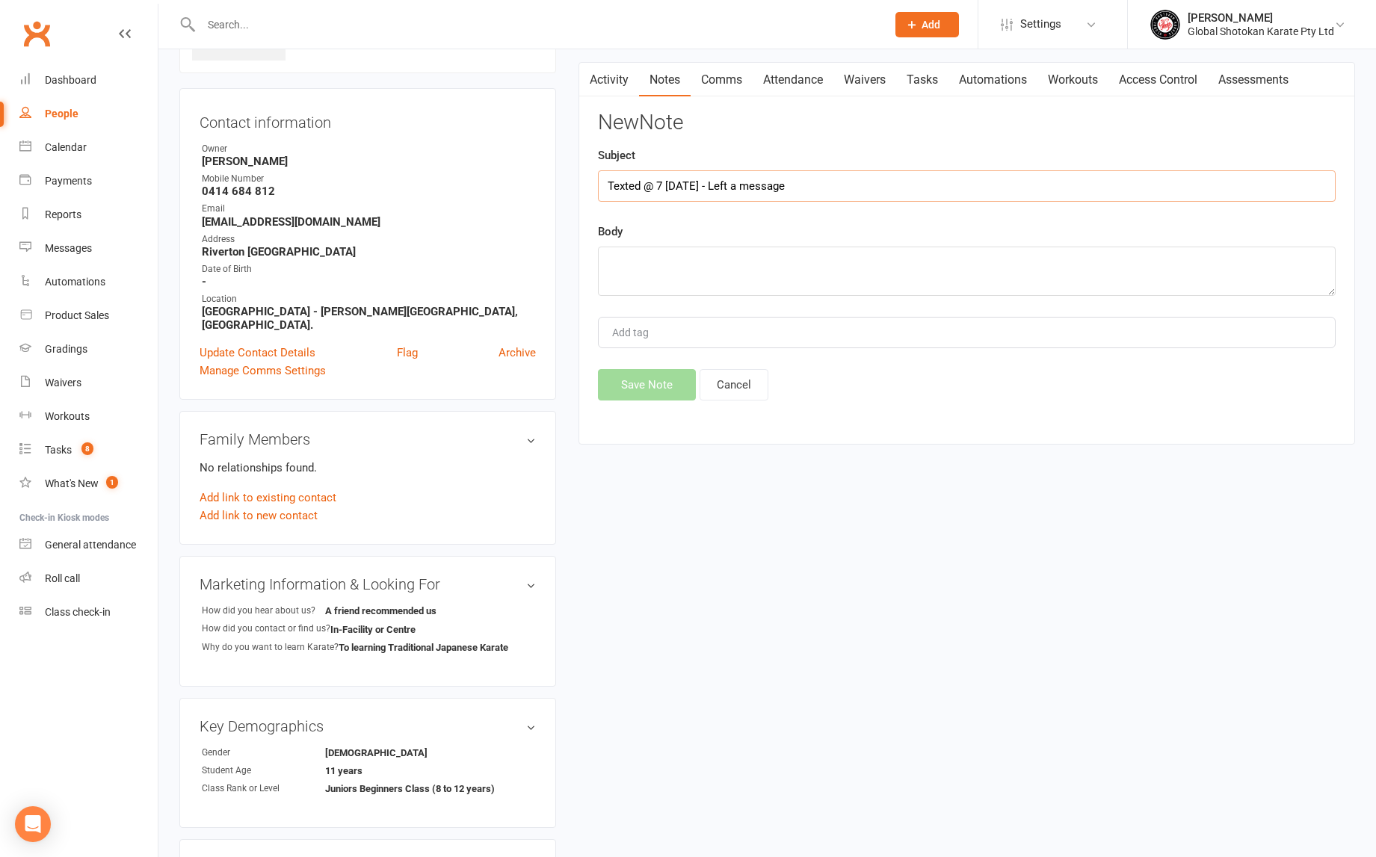
drag, startPoint x: 685, startPoint y: 199, endPoint x: 685, endPoint y: 190, distance: 9.0
click at [685, 190] on input "Texted @ 7 [DATE] - Left a message" at bounding box center [967, 185] width 738 height 31
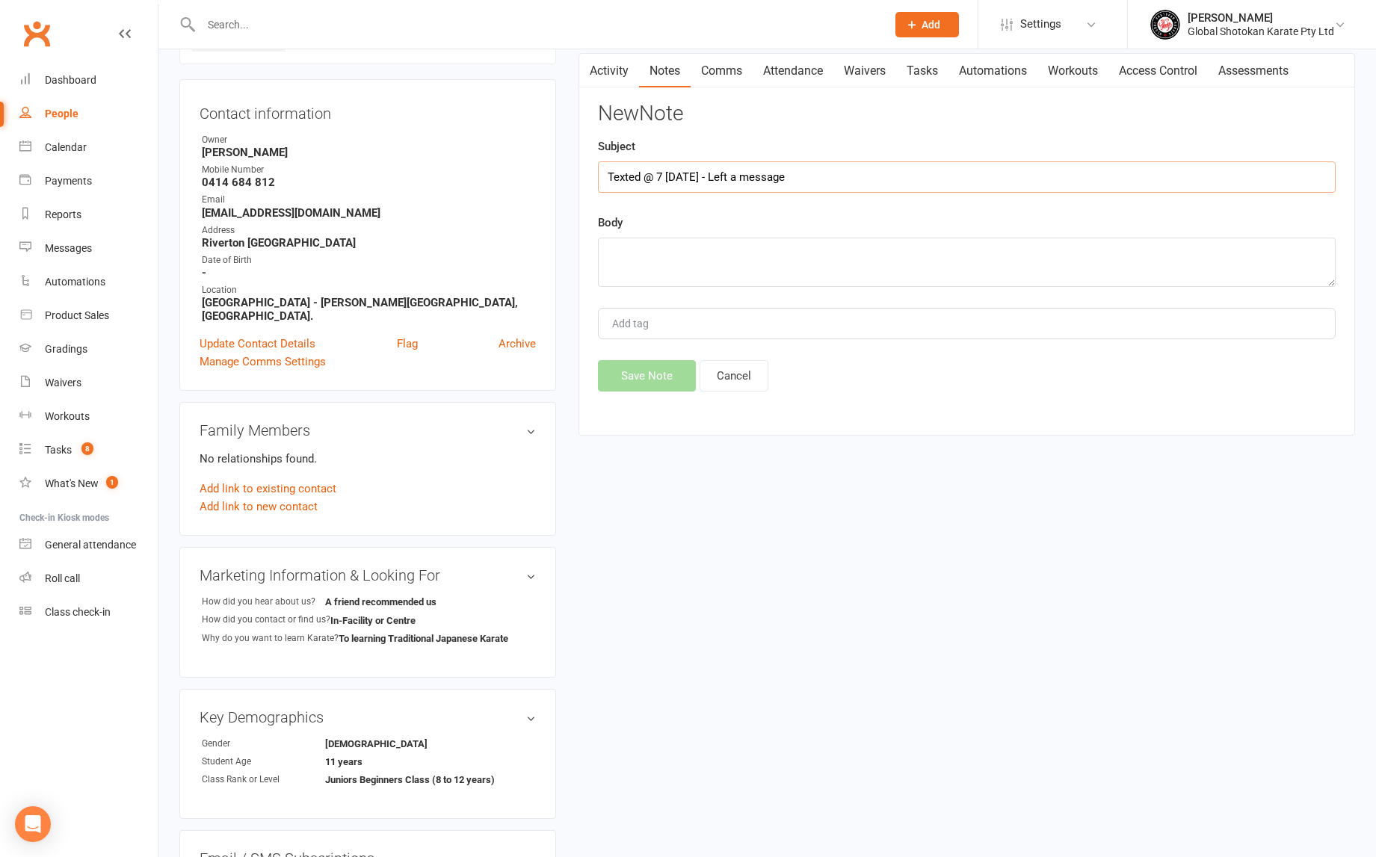
drag, startPoint x: 689, startPoint y: 182, endPoint x: 665, endPoint y: 179, distance: 24.2
click at [665, 179] on input "Texted @ 7 [DATE] - Left a message" at bounding box center [967, 176] width 738 height 31
click at [686, 178] on input "Texted @ 7 [DATE] - Left a message" at bounding box center [967, 178] width 738 height 31
click at [657, 176] on input "Texted @ [DATE] - Left a message" at bounding box center [967, 178] width 738 height 31
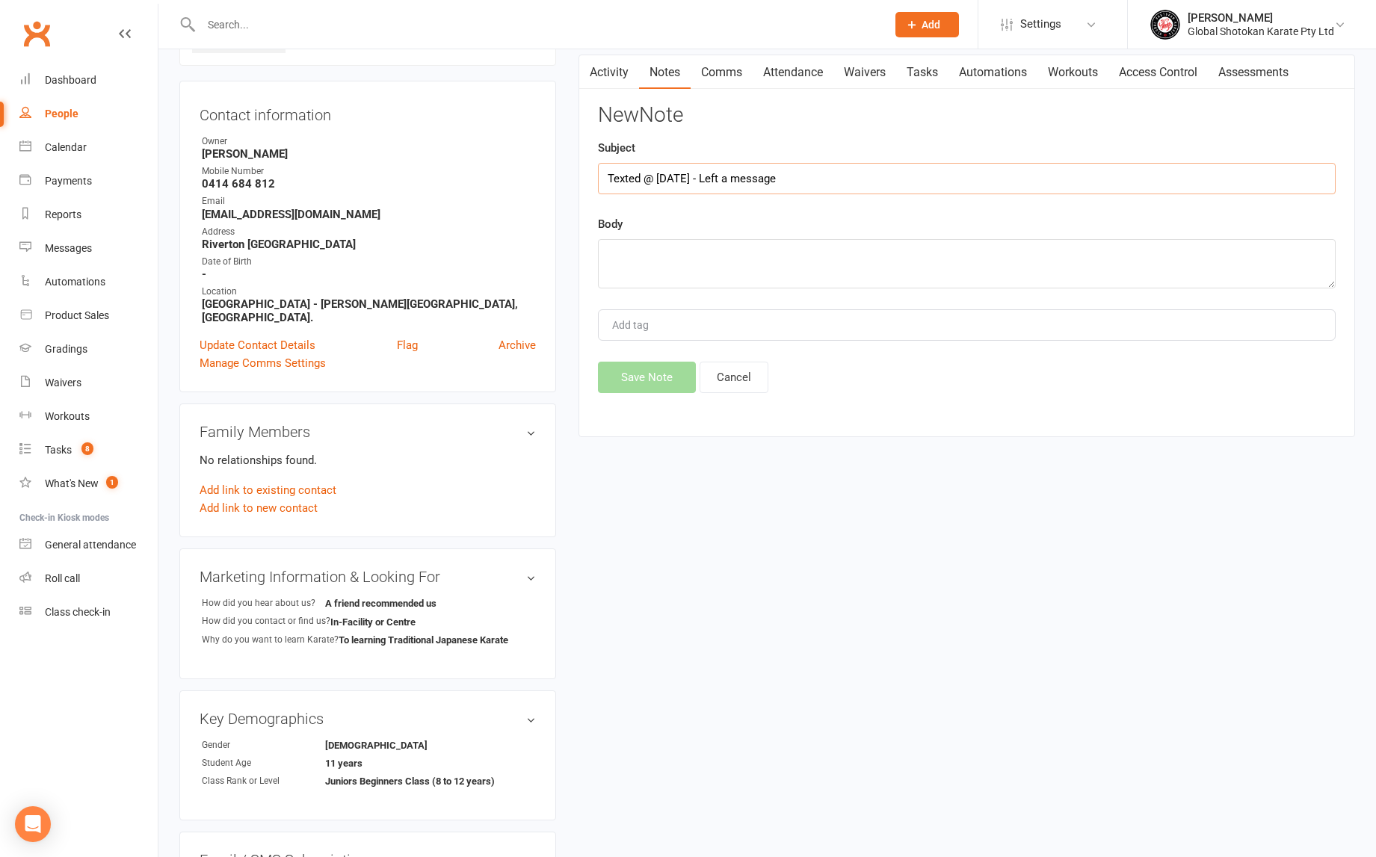
scroll to position [123, 1]
type input "Texted @ [DATE] - Left a message"
click at [681, 216] on div "Body" at bounding box center [967, 251] width 738 height 73
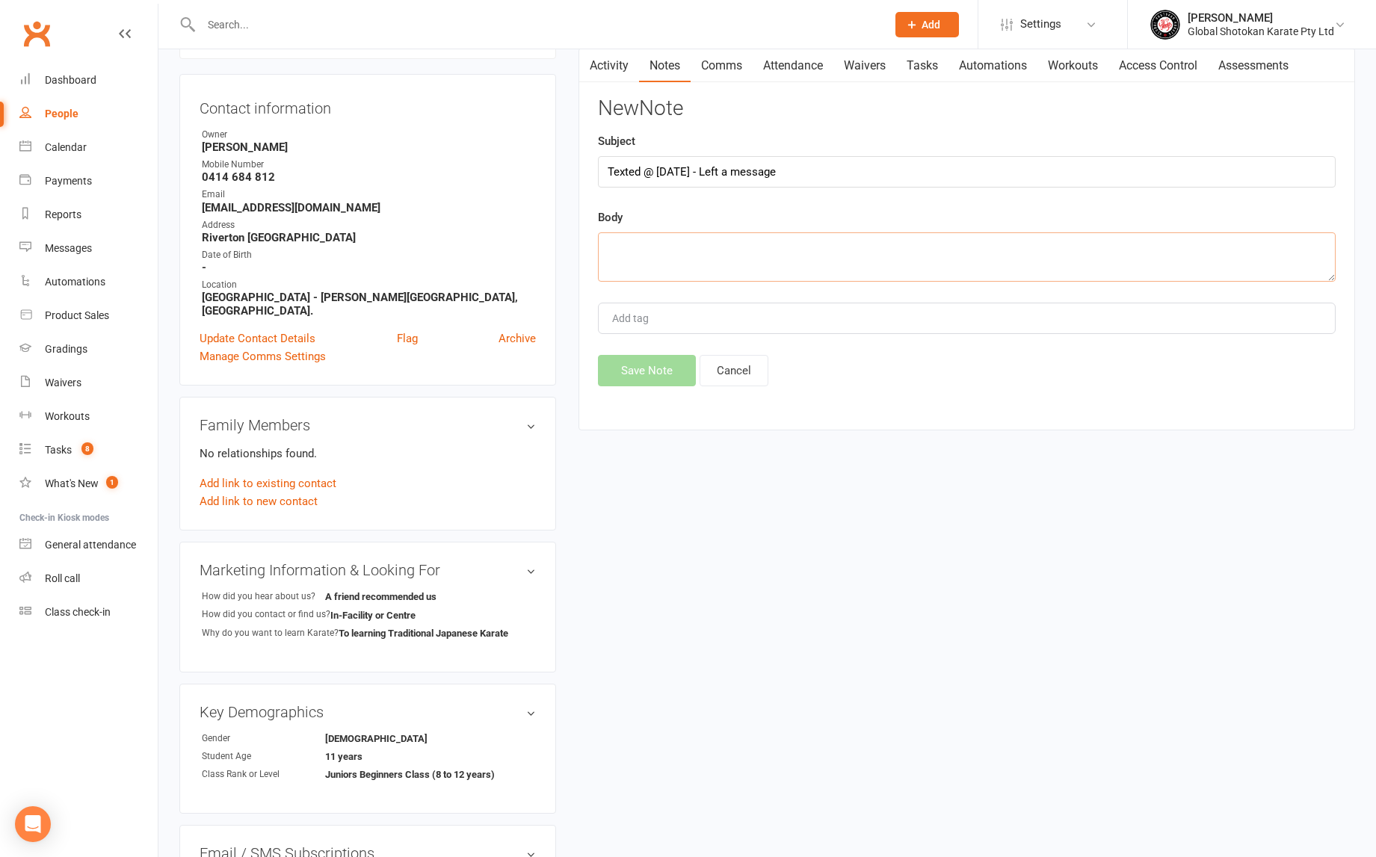
click at [670, 244] on textarea at bounding box center [967, 256] width 738 height 49
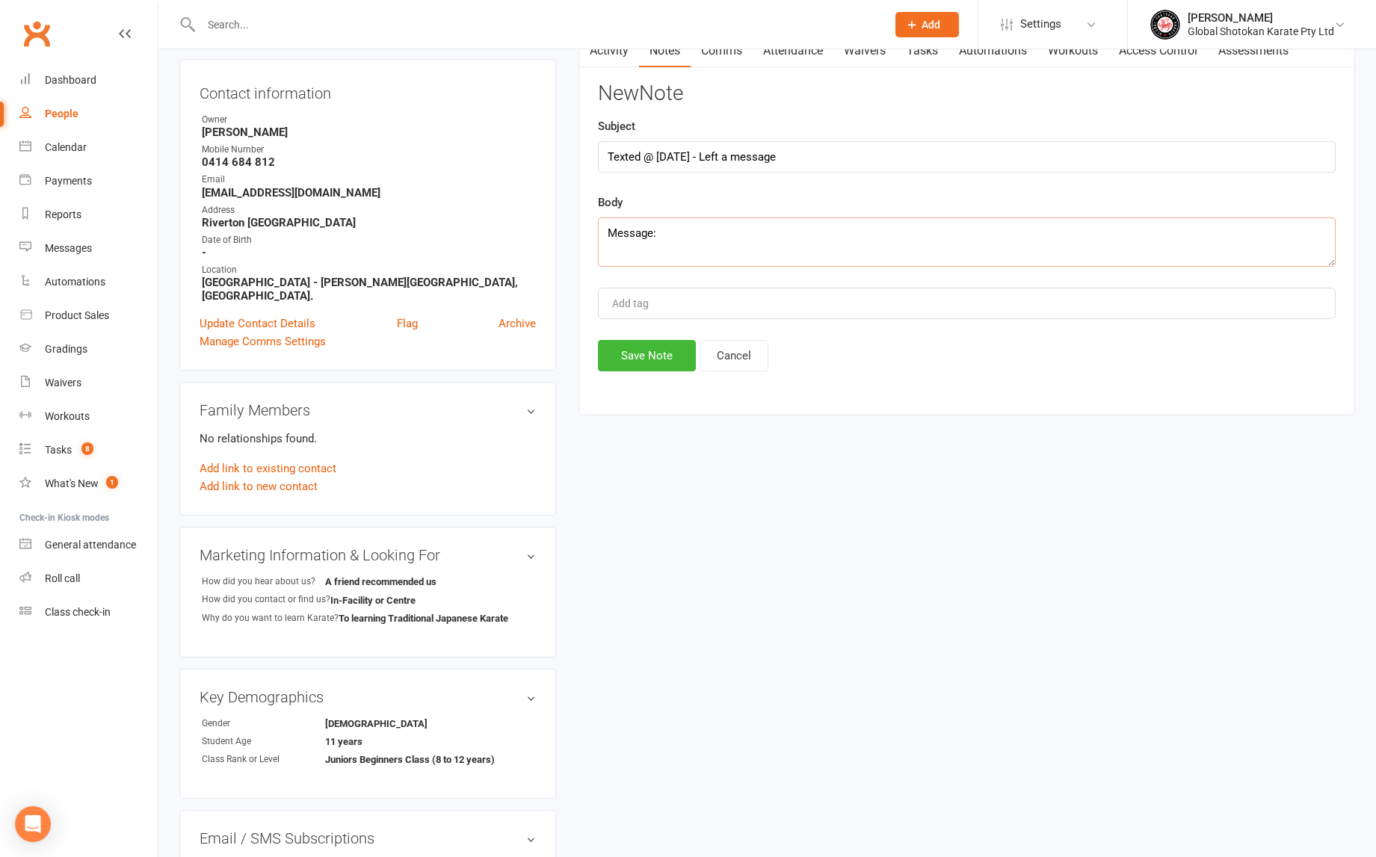
scroll to position [145, 0]
click at [653, 233] on textarea "Message:" at bounding box center [967, 242] width 738 height 49
click at [727, 231] on textarea "Message sent:" at bounding box center [967, 242] width 738 height 49
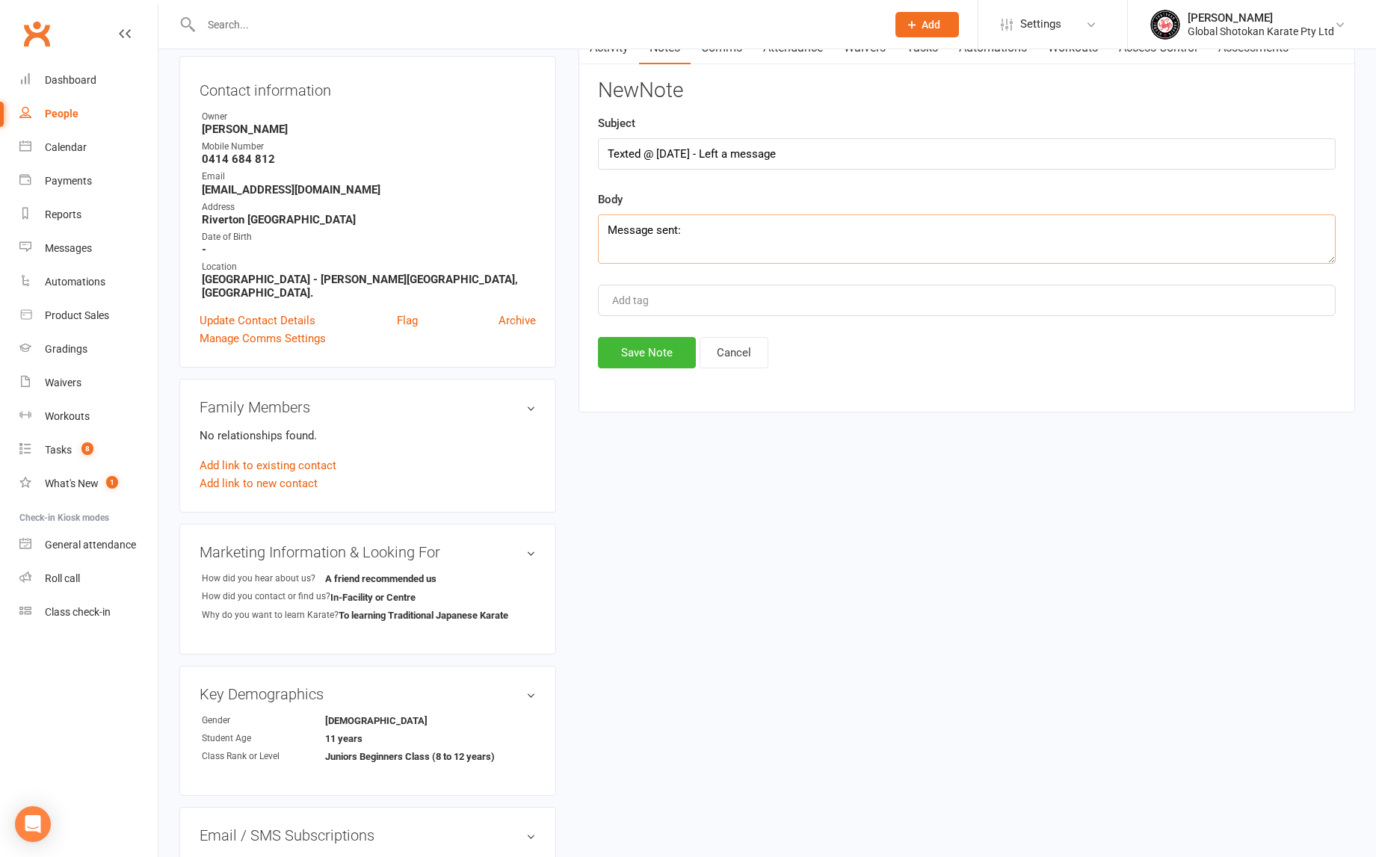
scroll to position [148, 0]
paste textarea "Hi [PERSON_NAME], I have called and left a message on your phone [DATE]. How di…"
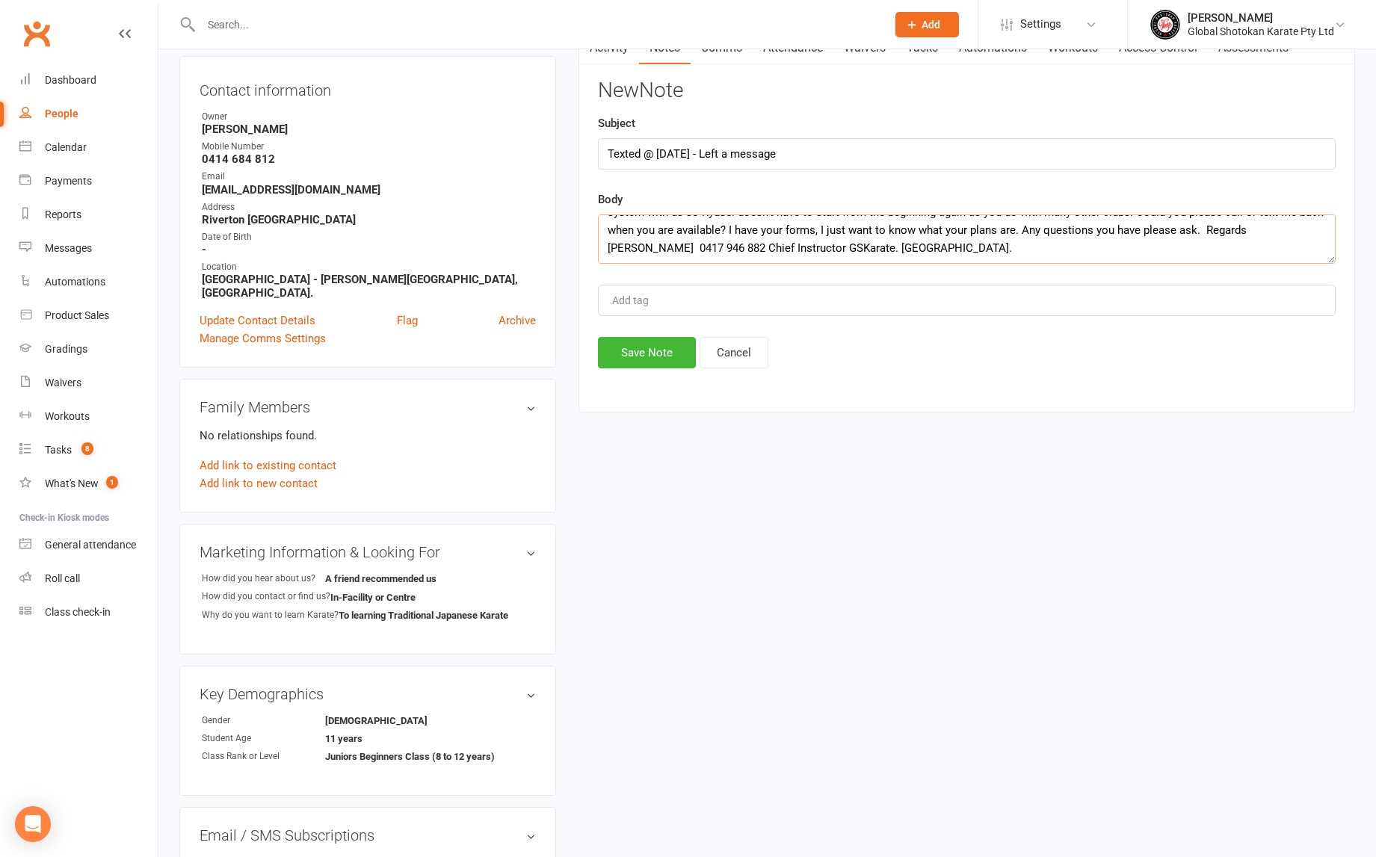
click at [833, 247] on textarea "Message sent: Hi [PERSON_NAME], I have called and left a message on your phone …" at bounding box center [967, 239] width 738 height 49
paste textarea "PS. When you train at one of our clubs you can train at the others for free."
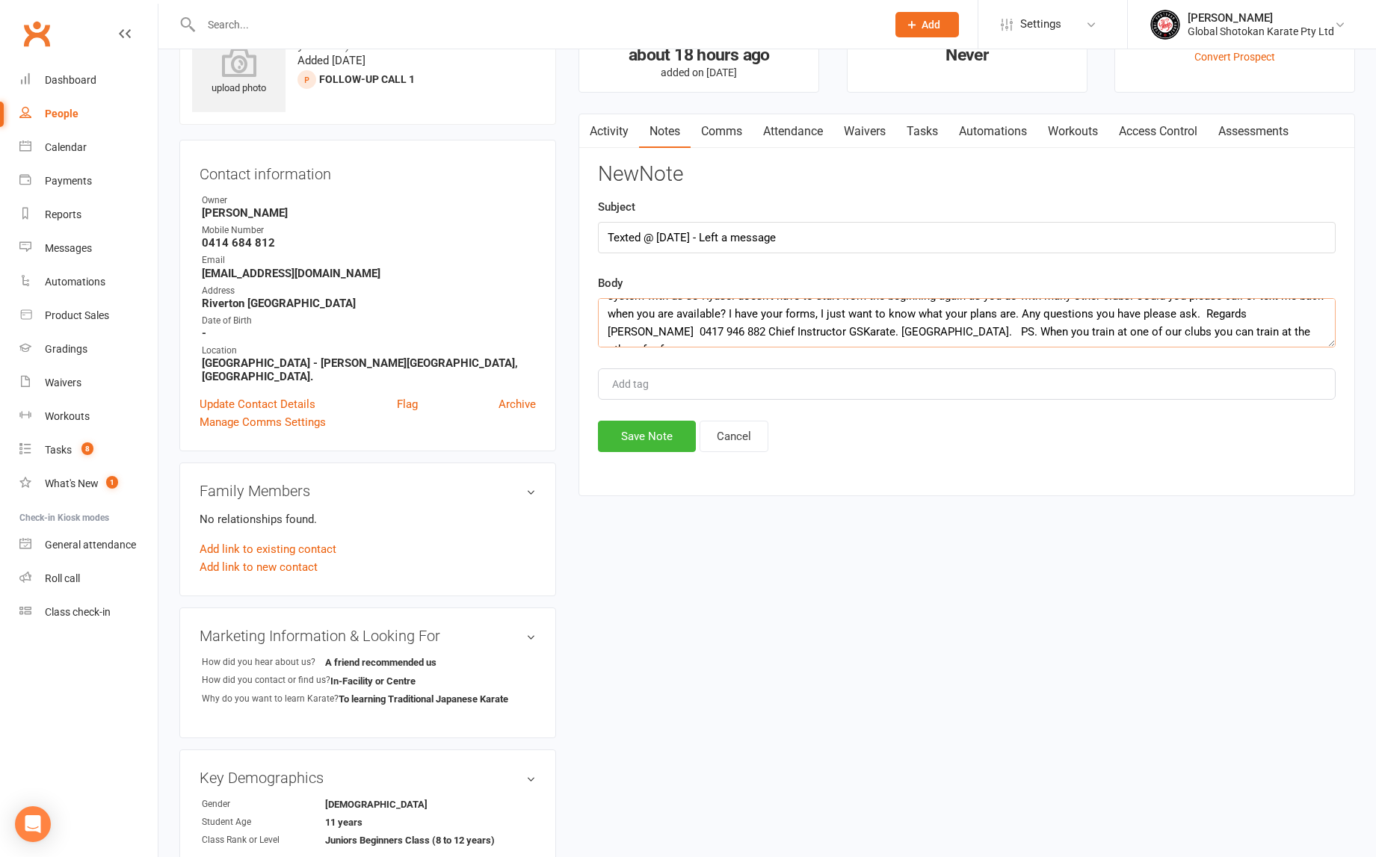
scroll to position [37, 0]
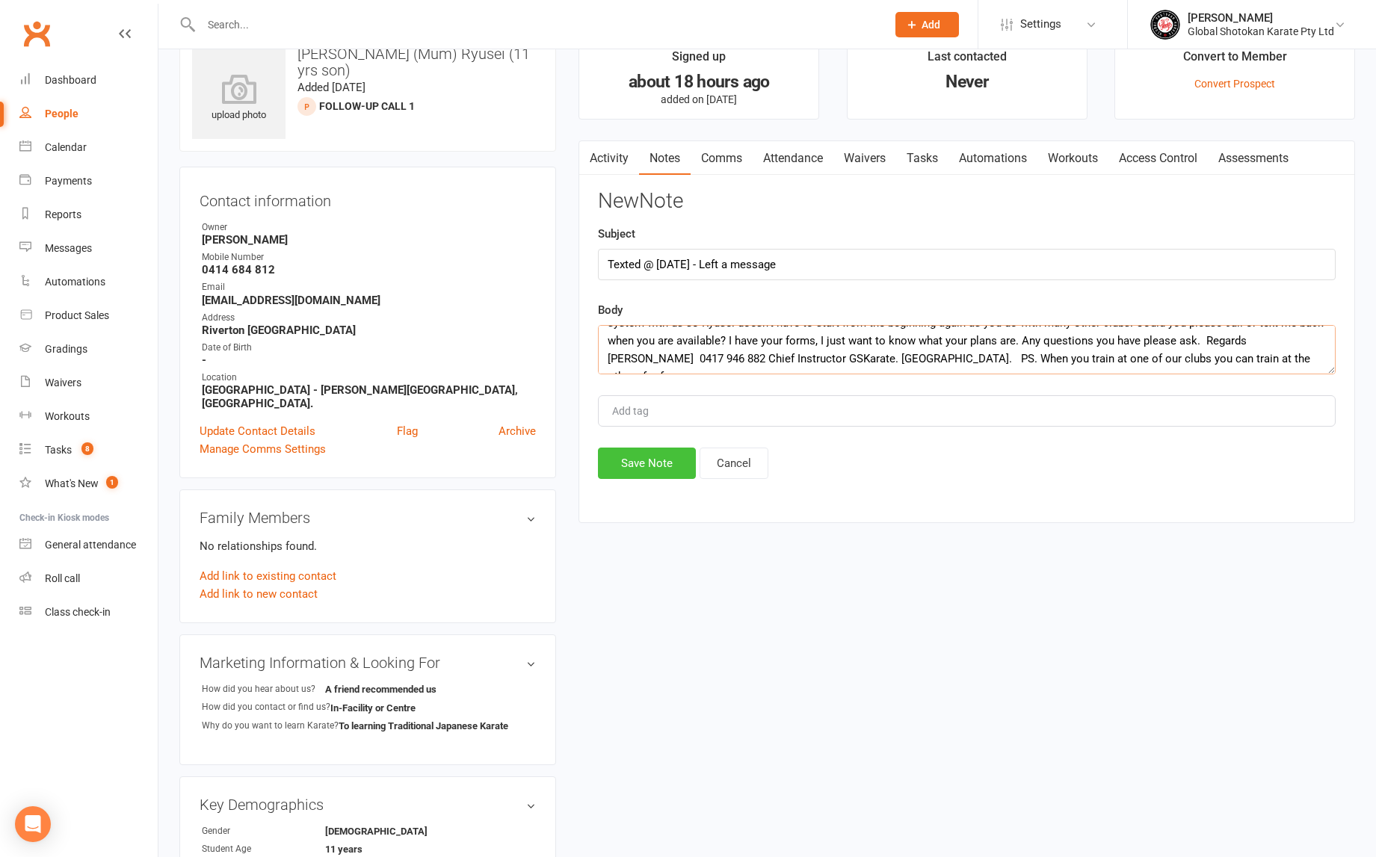
type textarea "Message sent: Hi [PERSON_NAME], I have called and left a message on your phone …"
click at [659, 464] on button "Save Note" at bounding box center [647, 463] width 98 height 31
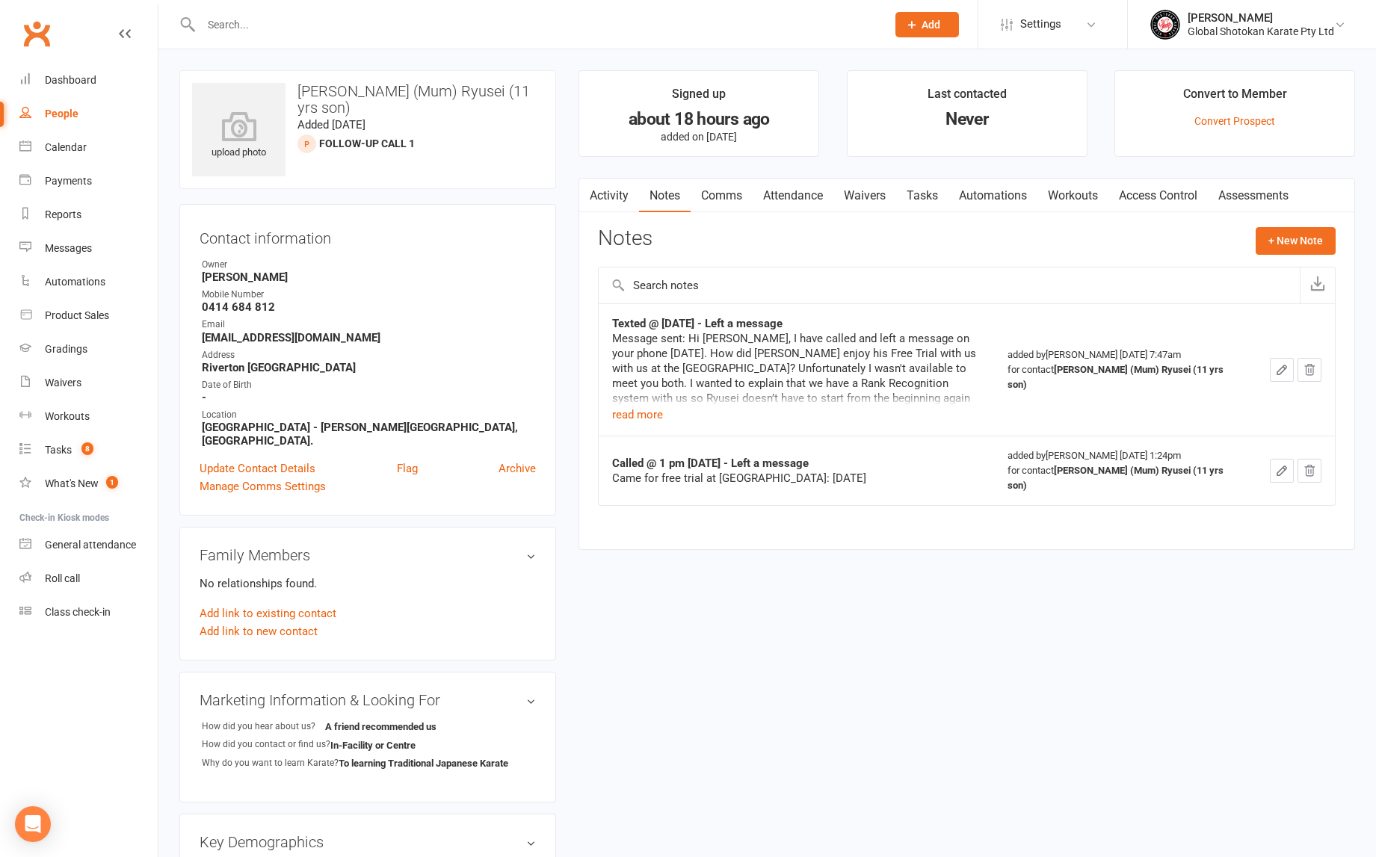
scroll to position [0, 0]
click at [289, 460] on link "Update Contact Details" at bounding box center [258, 469] width 116 height 18
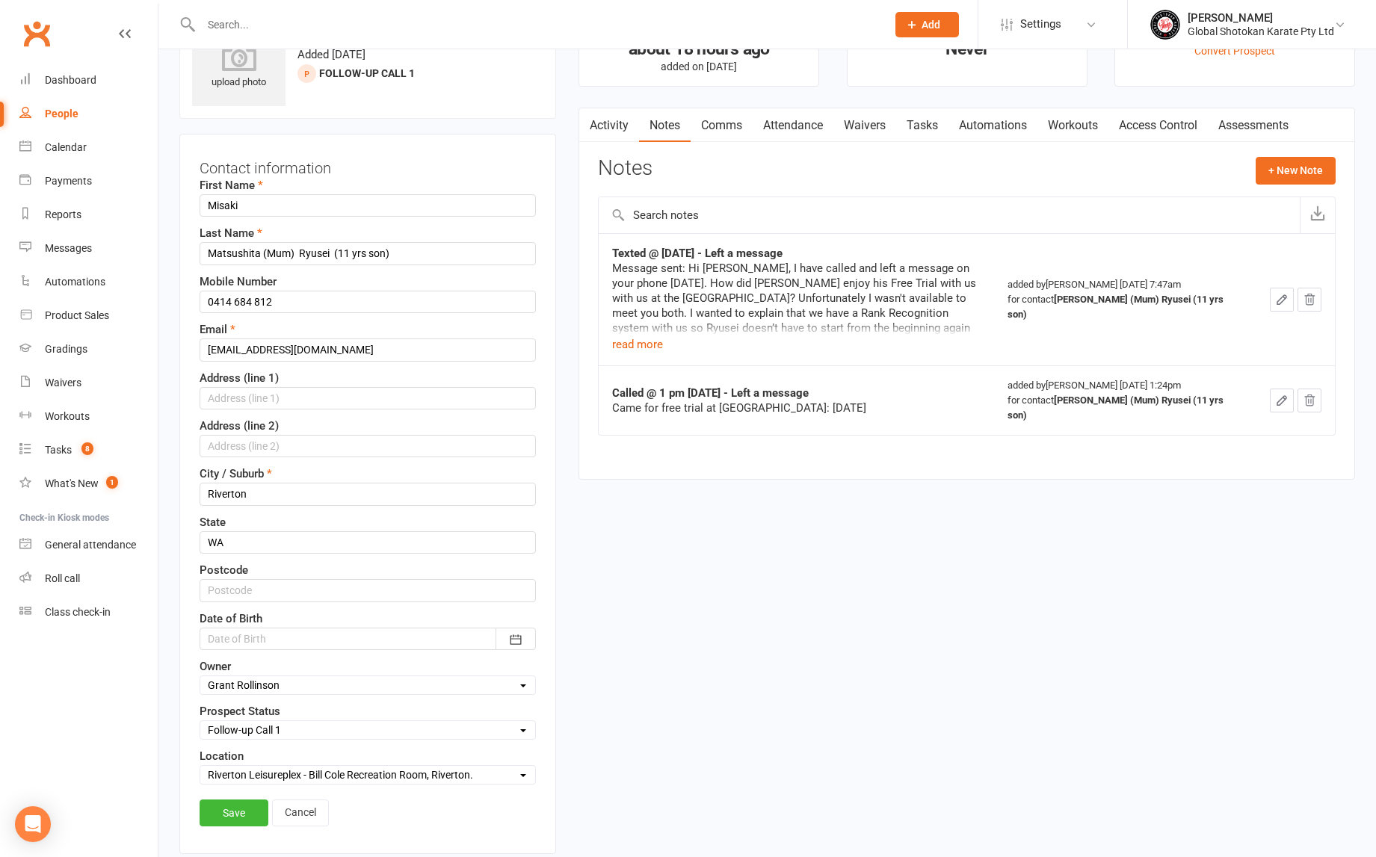
select select "Text - Follow-up 1"
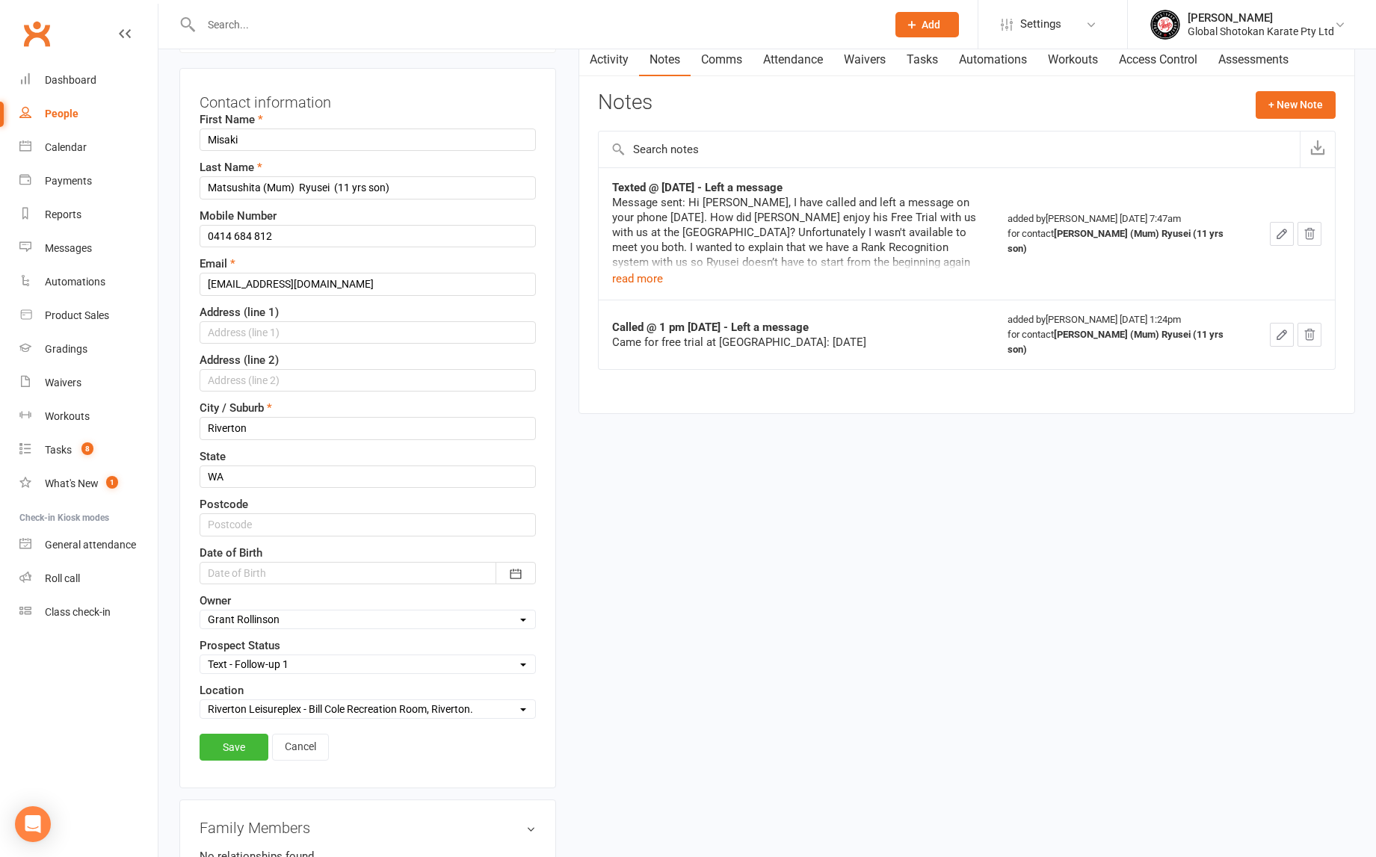
scroll to position [140, 0]
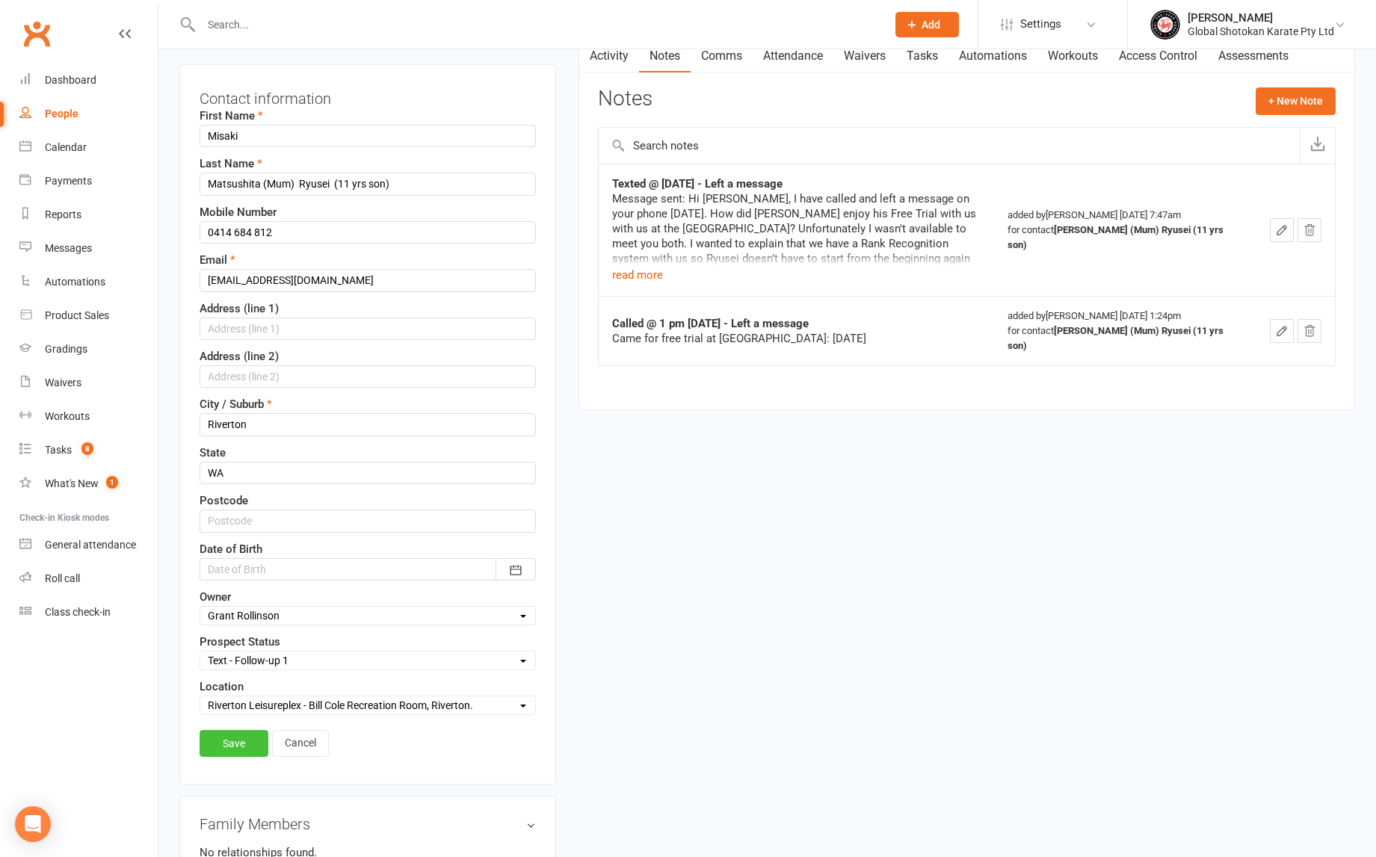
click at [238, 738] on link "Save" at bounding box center [234, 743] width 69 height 27
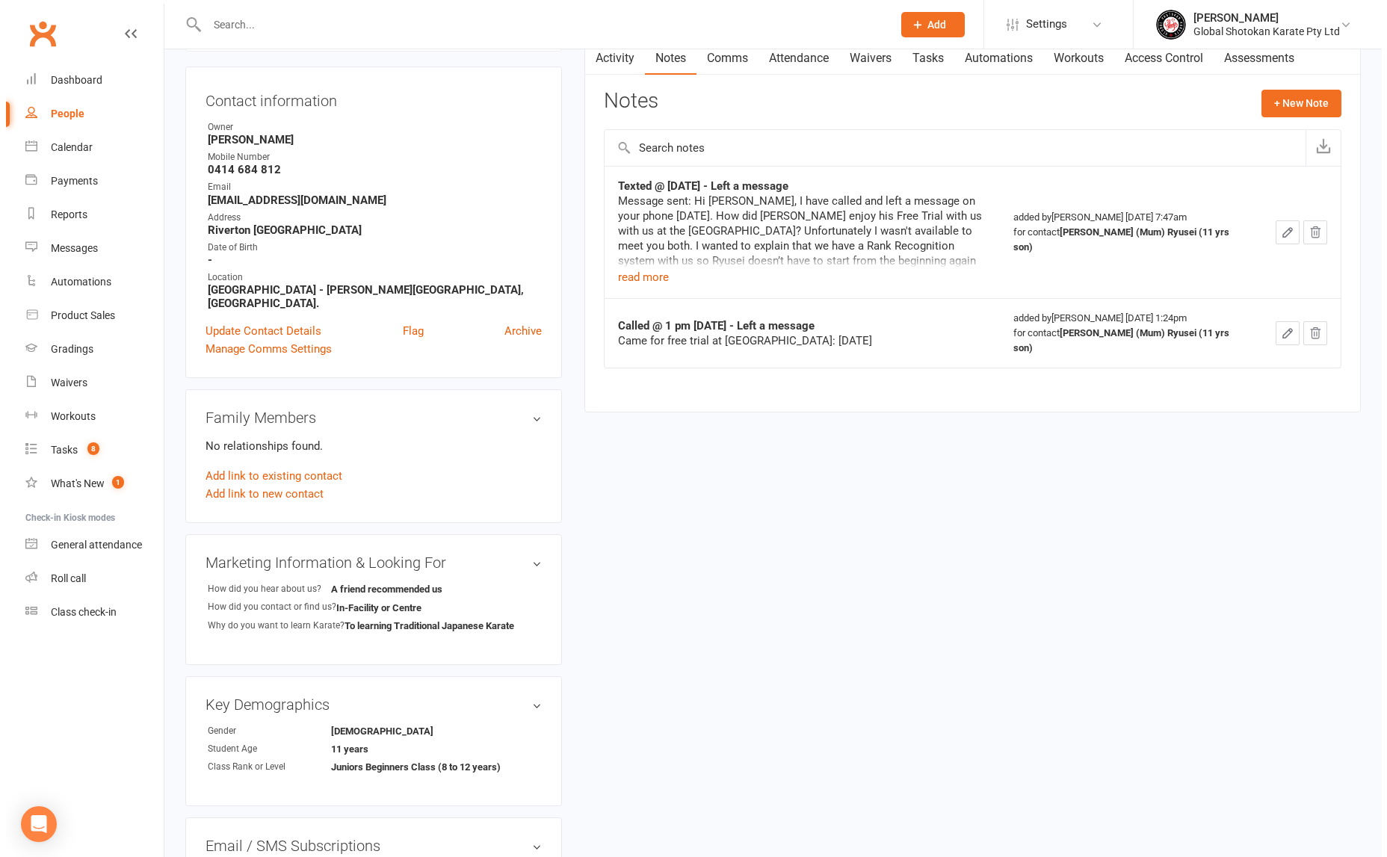
scroll to position [138, 1]
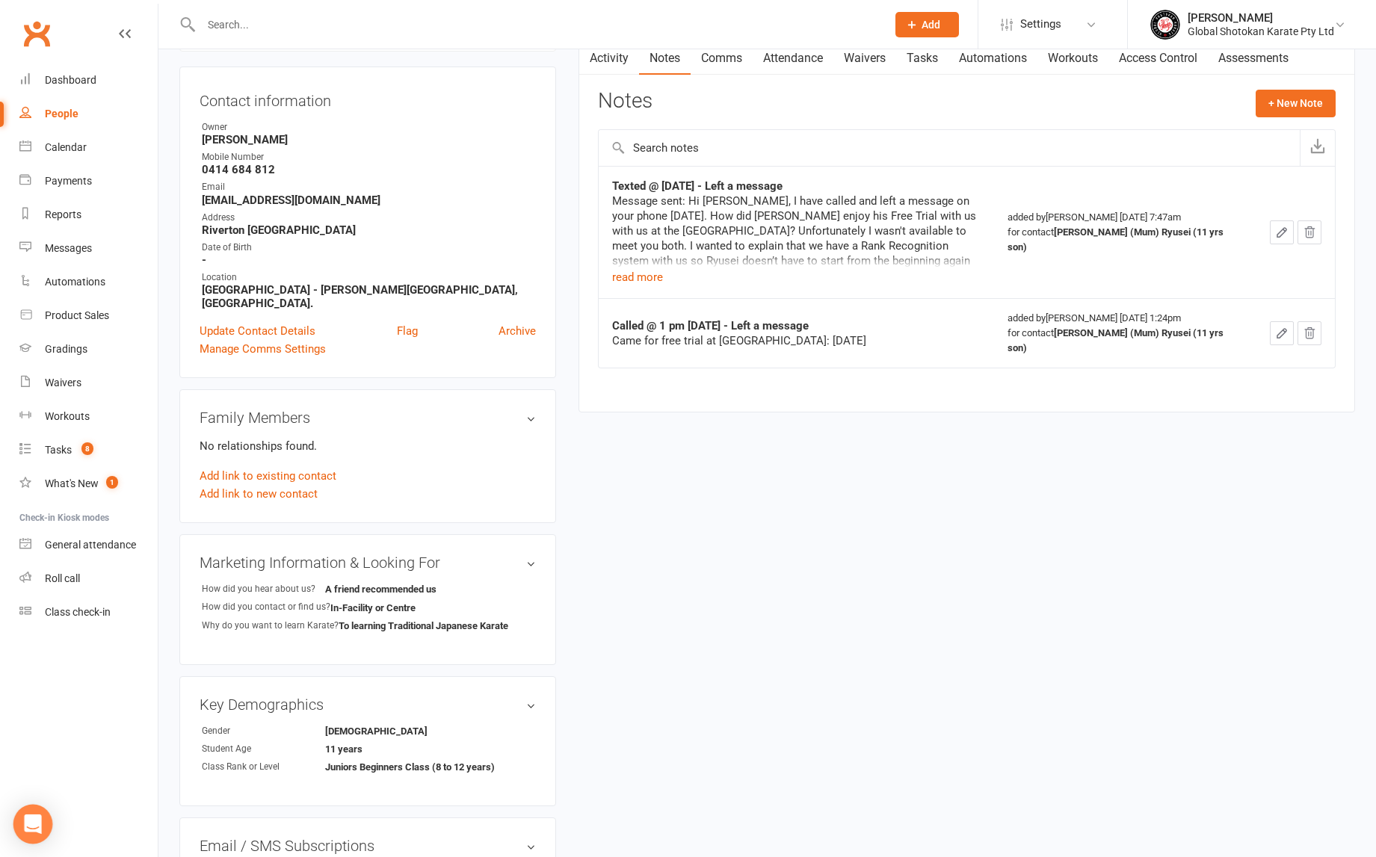
click at [27, 820] on icon "Open Intercom Messenger" at bounding box center [32, 824] width 17 height 19
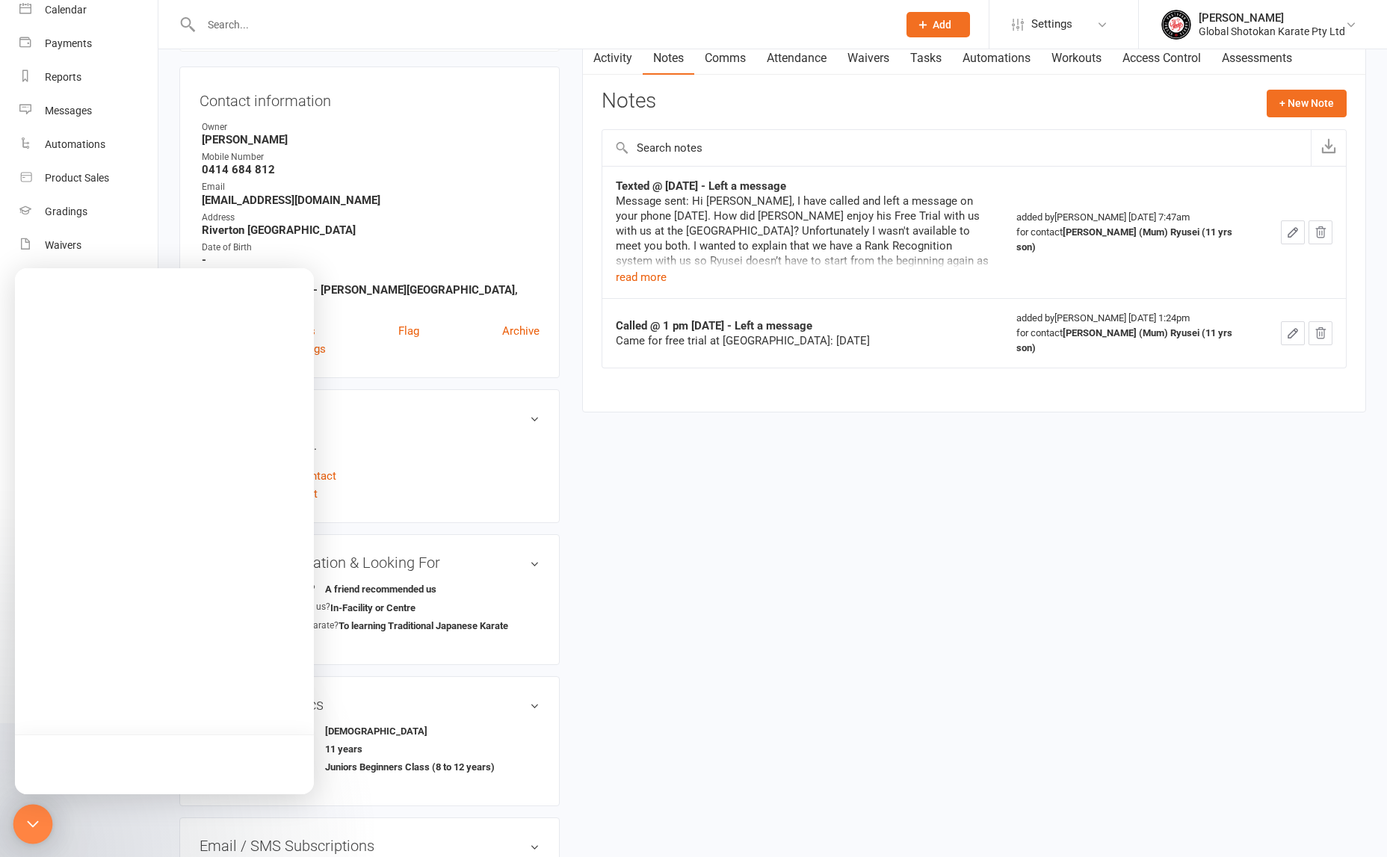
scroll to position [0, 0]
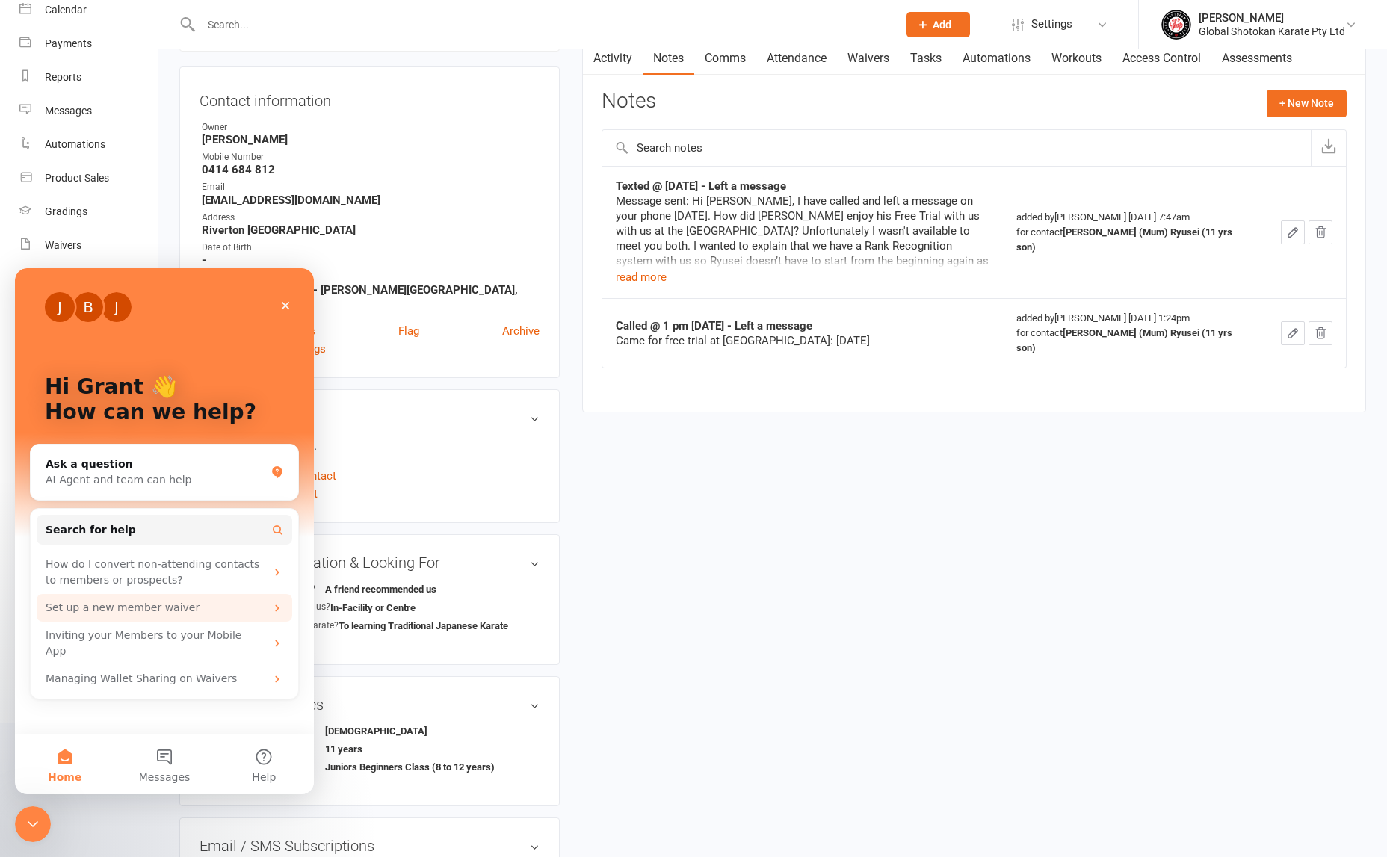
click at [131, 618] on div "Set up a new member waiver" at bounding box center [165, 608] width 256 height 28
